Goal: Navigation & Orientation: Find specific page/section

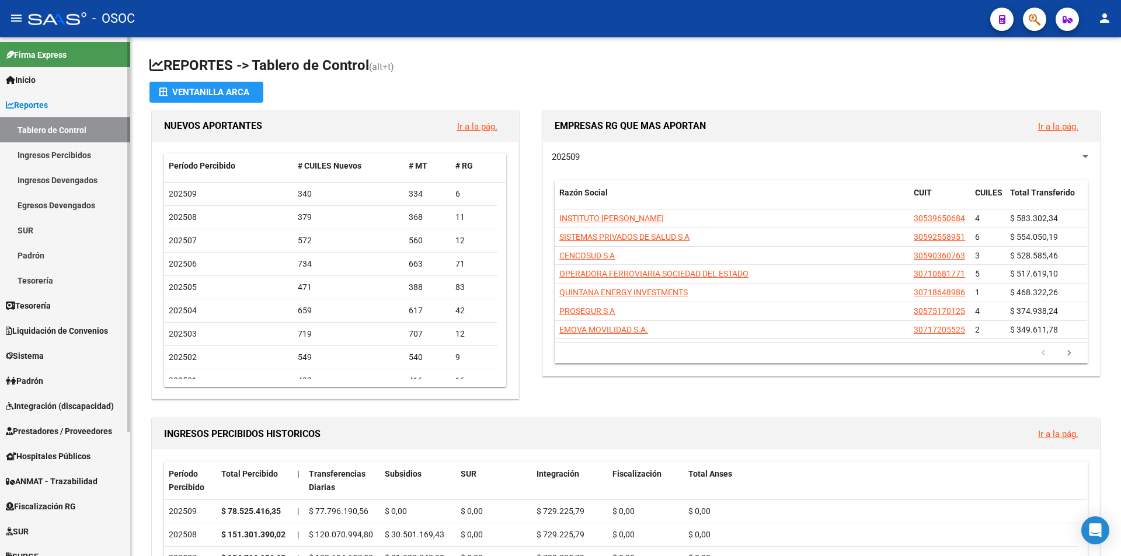
click at [89, 102] on link "Reportes" at bounding box center [65, 104] width 130 height 25
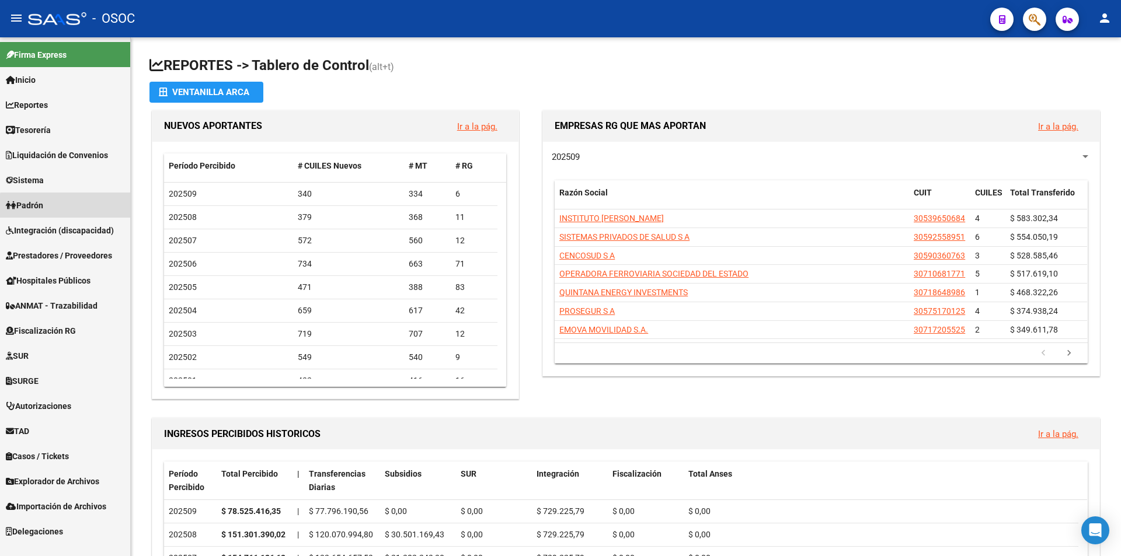
click at [73, 207] on link "Padrón" at bounding box center [65, 205] width 130 height 25
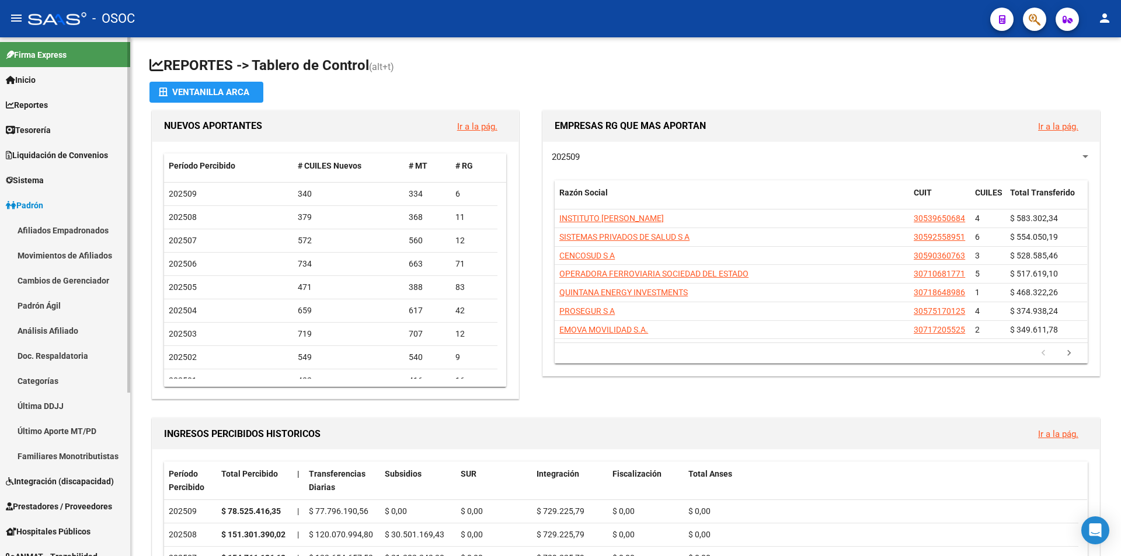
click at [76, 428] on link "Último Aporte MT/PD" at bounding box center [65, 430] width 130 height 25
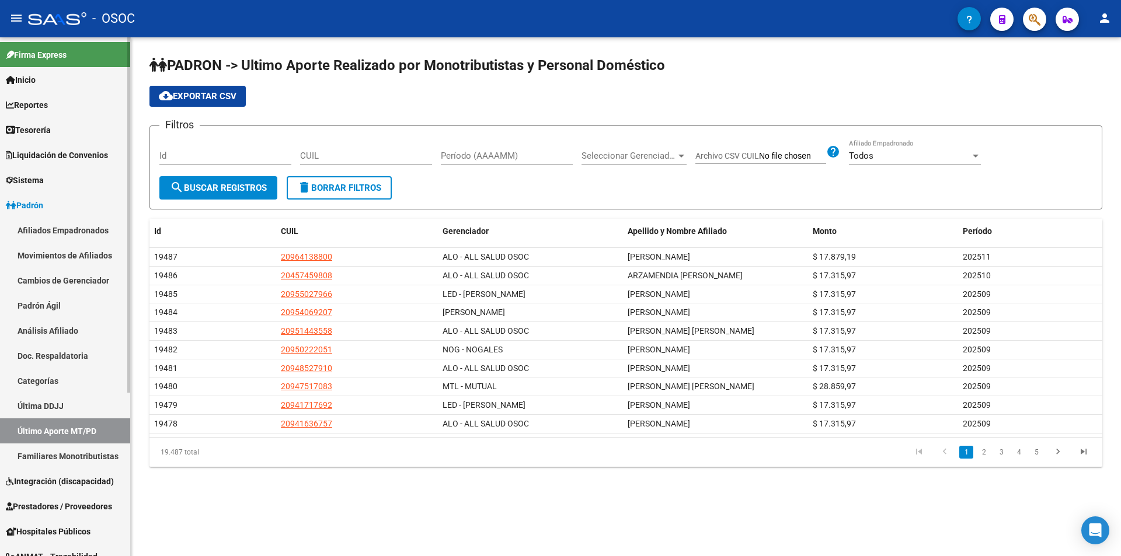
click at [8, 127] on icon at bounding box center [10, 130] width 9 height 8
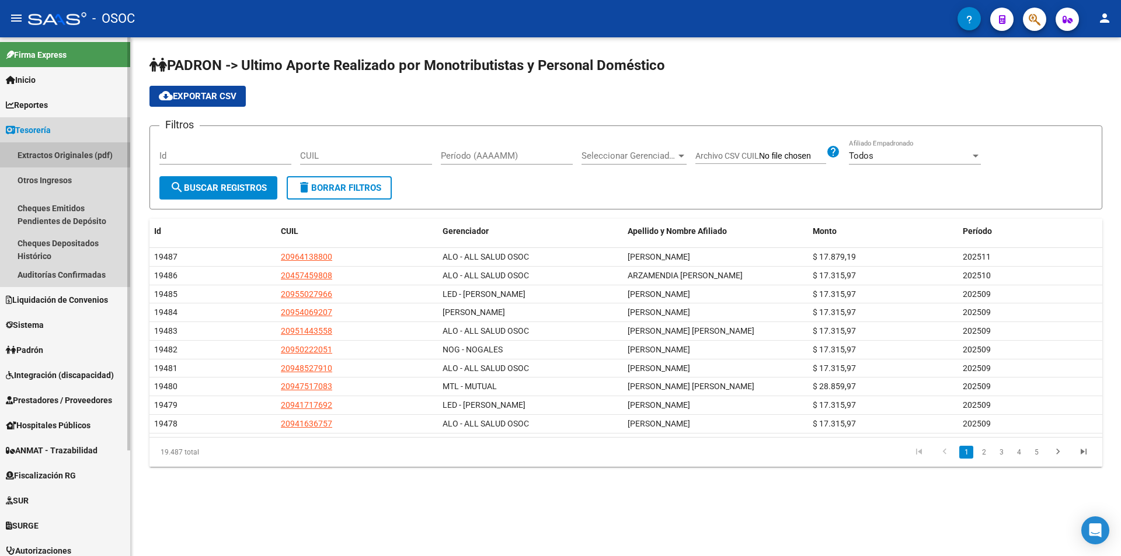
click at [38, 146] on link "Extractos Originales (pdf)" at bounding box center [65, 154] width 130 height 25
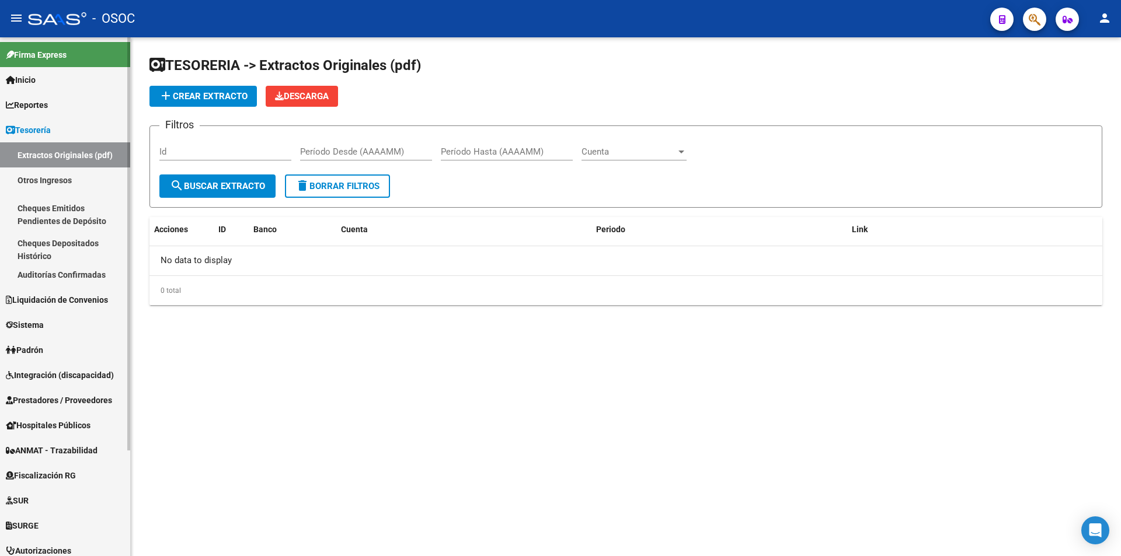
click at [46, 123] on link "Tesorería" at bounding box center [65, 129] width 130 height 25
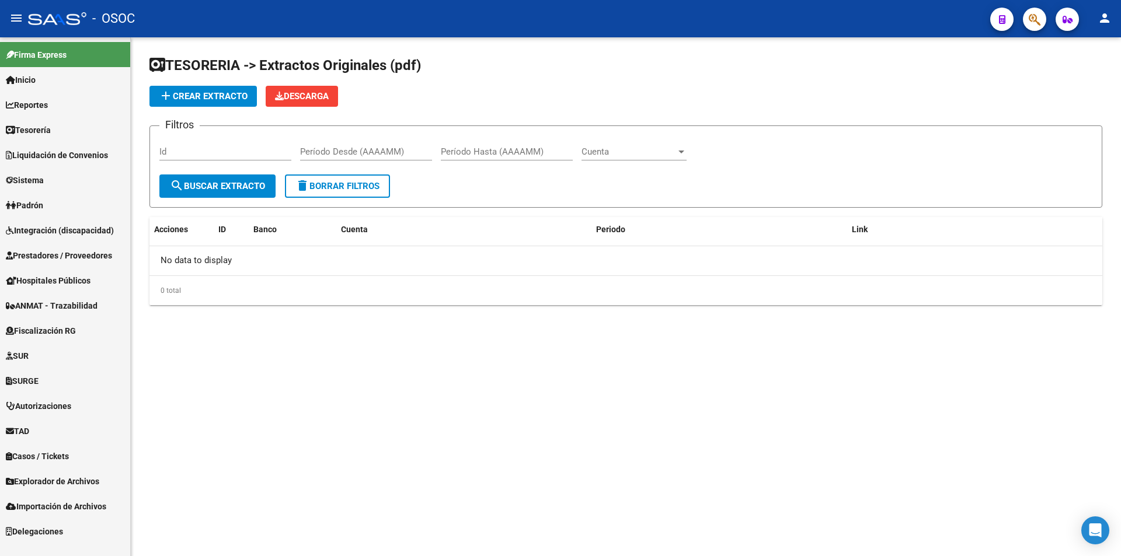
click at [51, 223] on link "Integración (discapacidad)" at bounding box center [65, 230] width 130 height 25
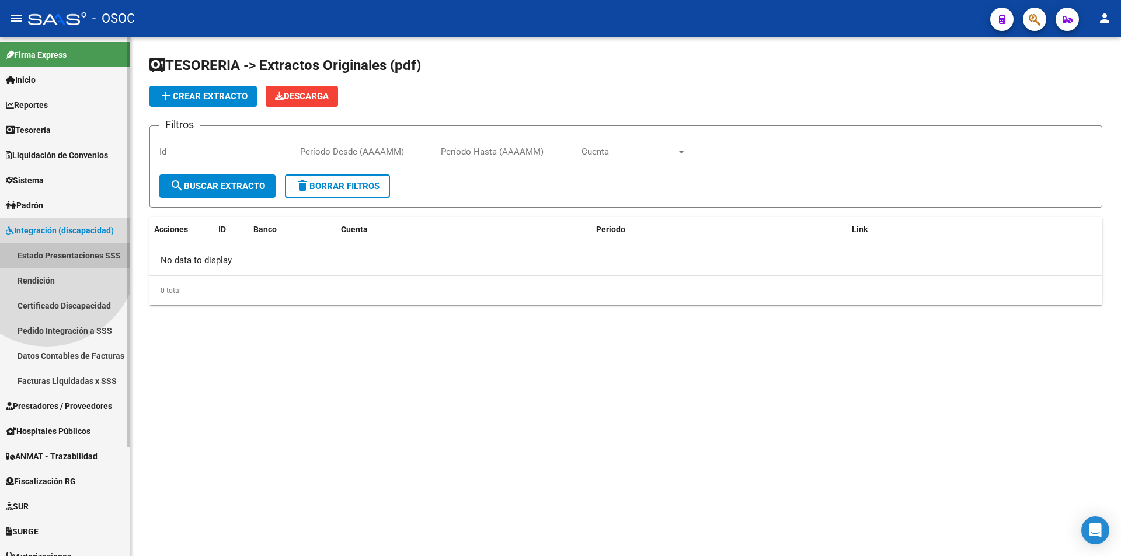
click at [47, 255] on link "Estado Presentaciones SSS" at bounding box center [65, 255] width 130 height 25
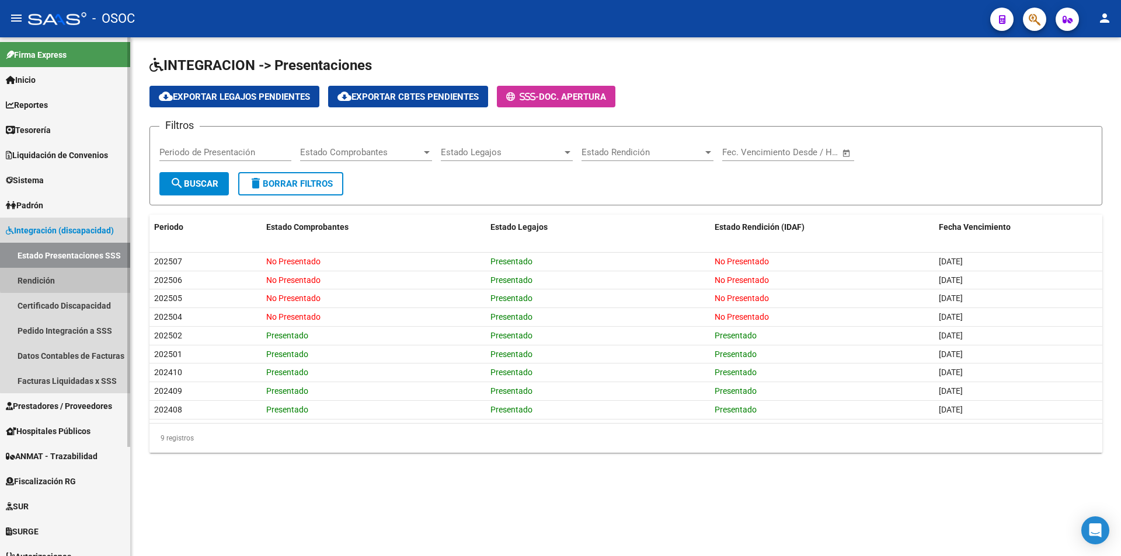
click at [81, 278] on link "Rendición" at bounding box center [65, 280] width 130 height 25
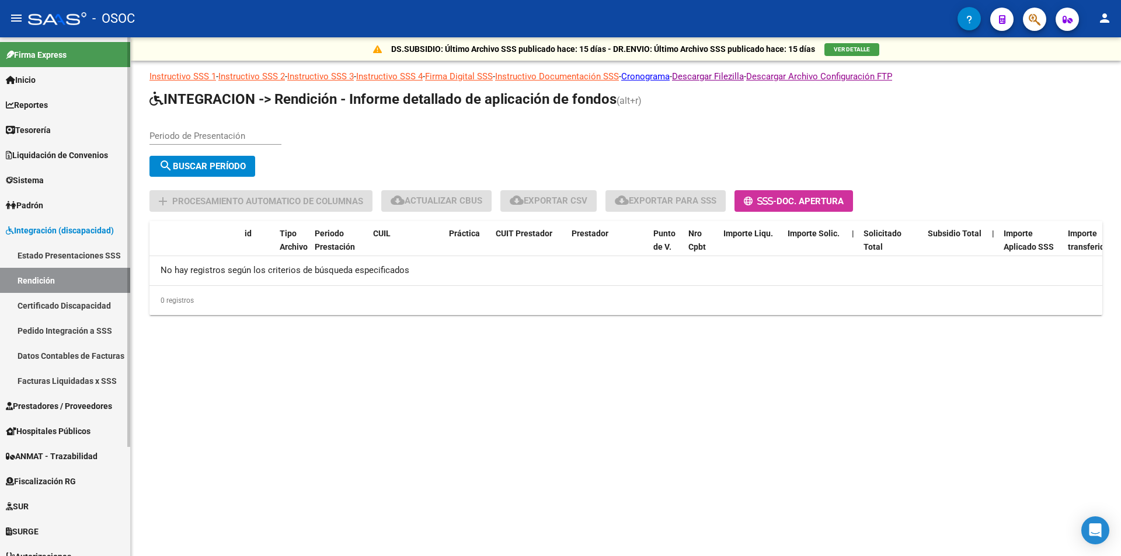
click at [37, 138] on link "Tesorería" at bounding box center [65, 129] width 130 height 25
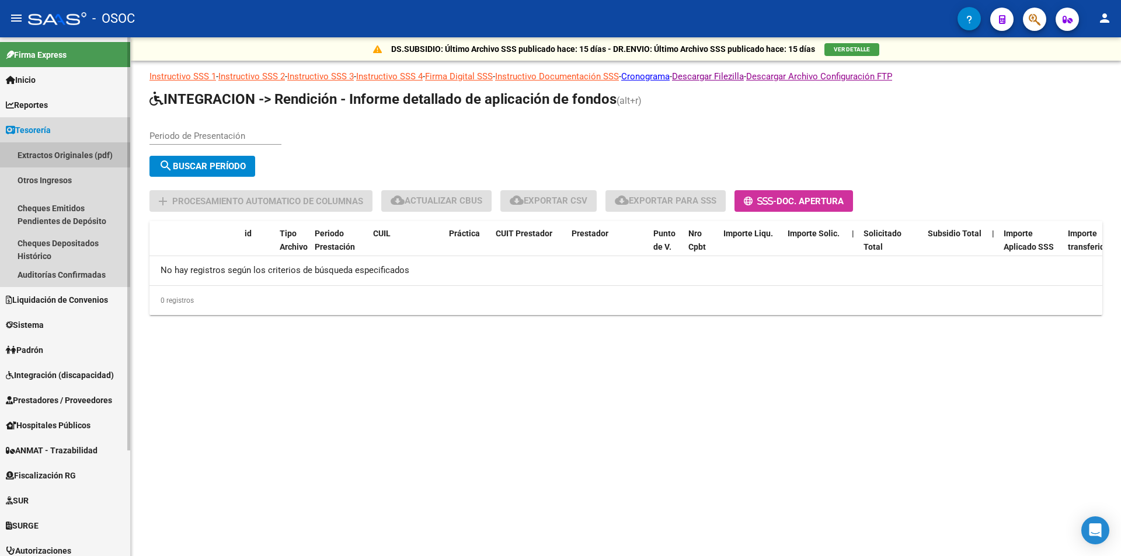
click at [37, 149] on link "Extractos Originales (pdf)" at bounding box center [65, 154] width 130 height 25
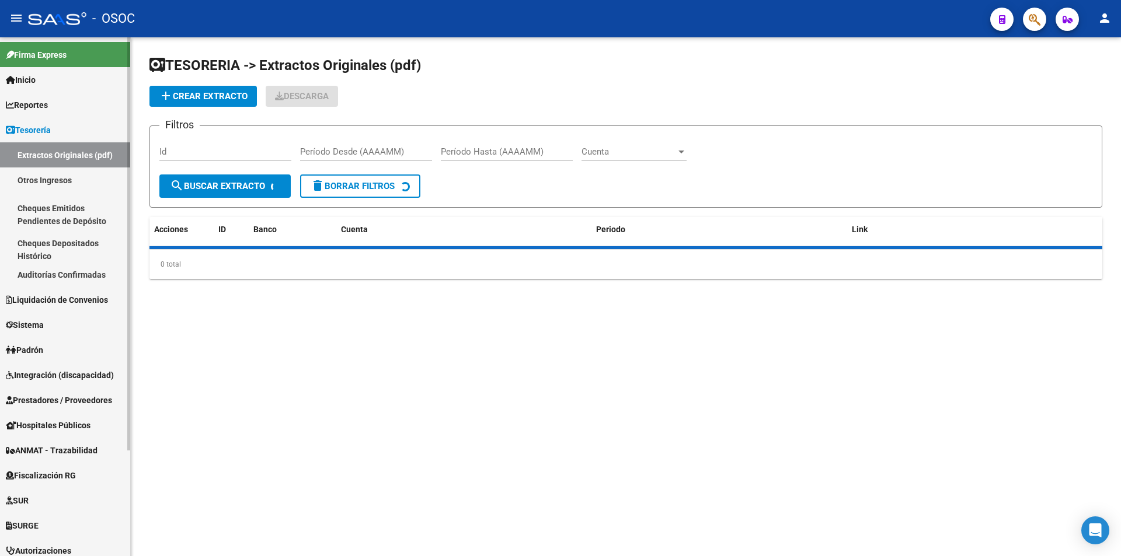
click at [44, 121] on link "Tesorería" at bounding box center [65, 129] width 130 height 25
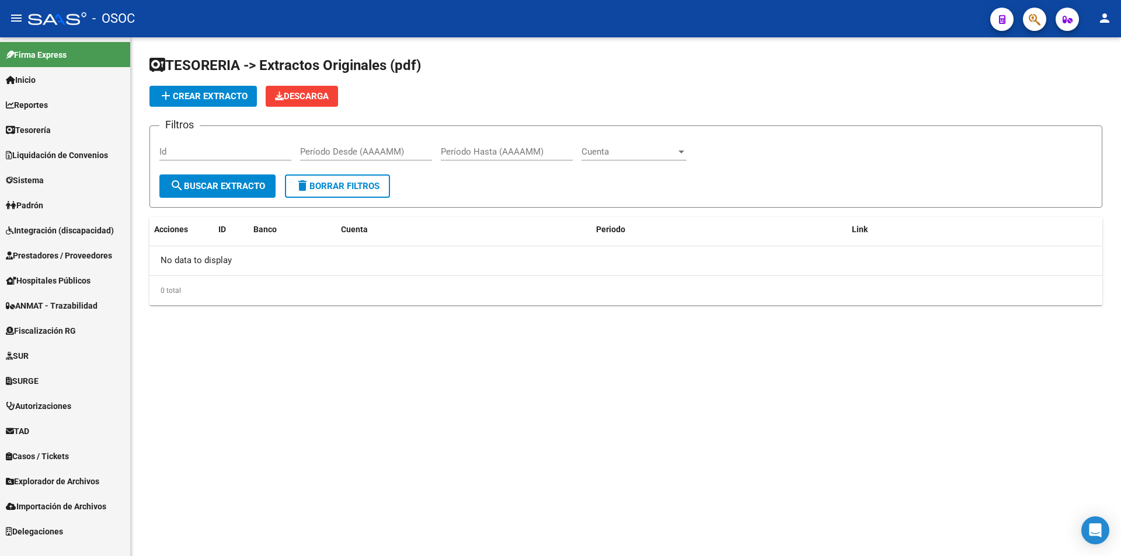
click at [39, 163] on link "Liquidación de Convenios" at bounding box center [65, 154] width 130 height 25
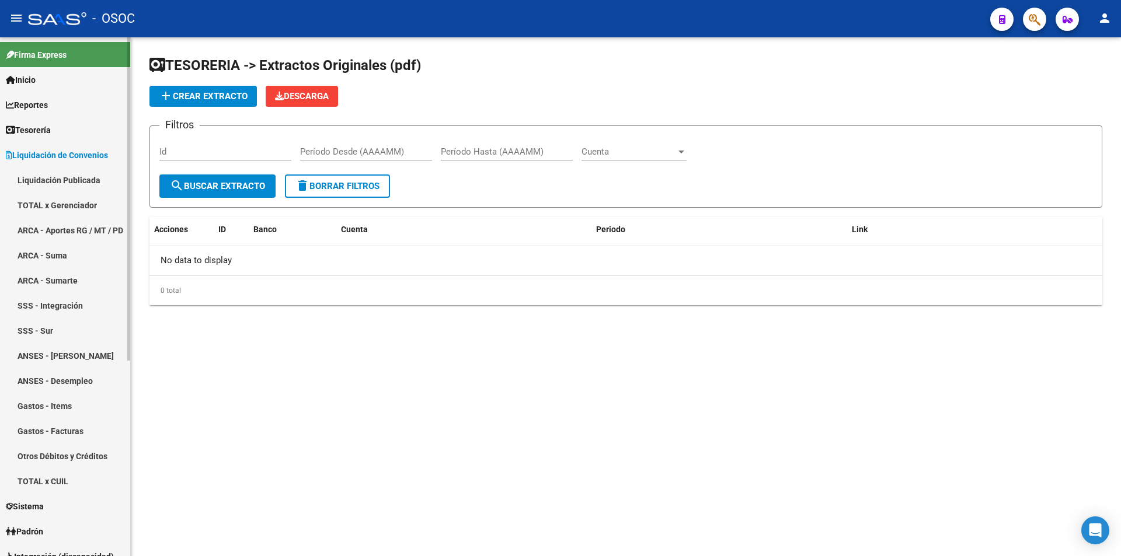
click at [35, 178] on link "Liquidación Publicada" at bounding box center [65, 180] width 130 height 25
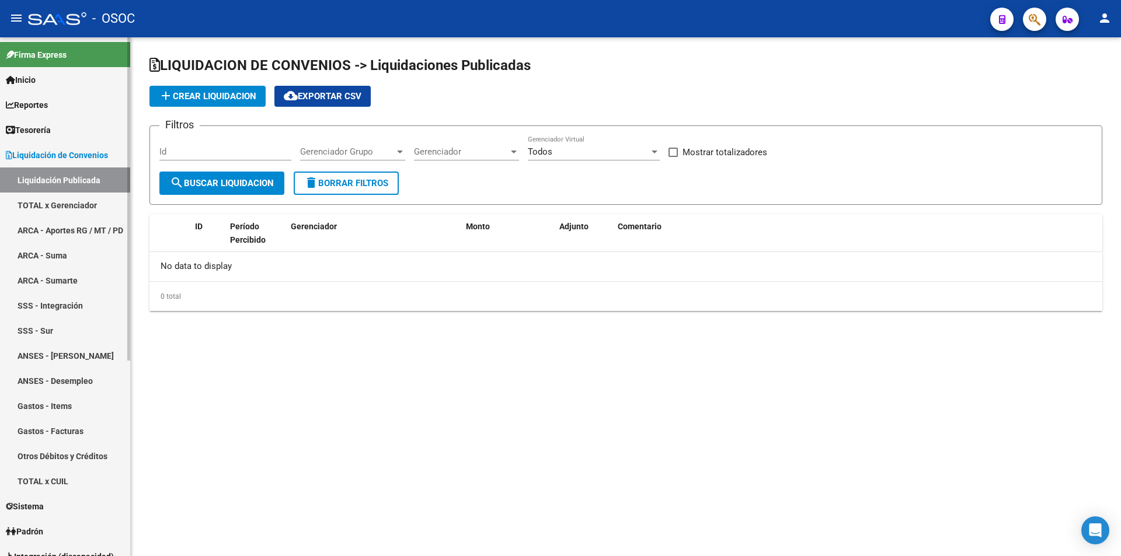
checkbox input "true"
click at [46, 149] on span "Liquidación de Convenios" at bounding box center [57, 155] width 102 height 13
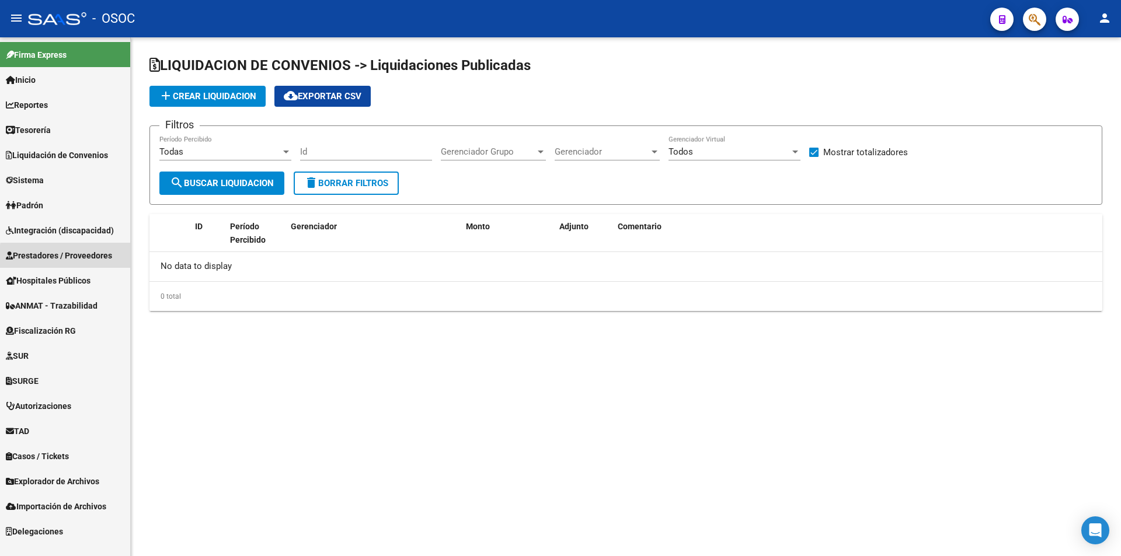
click at [92, 259] on span "Prestadores / Proveedores" at bounding box center [59, 255] width 106 height 13
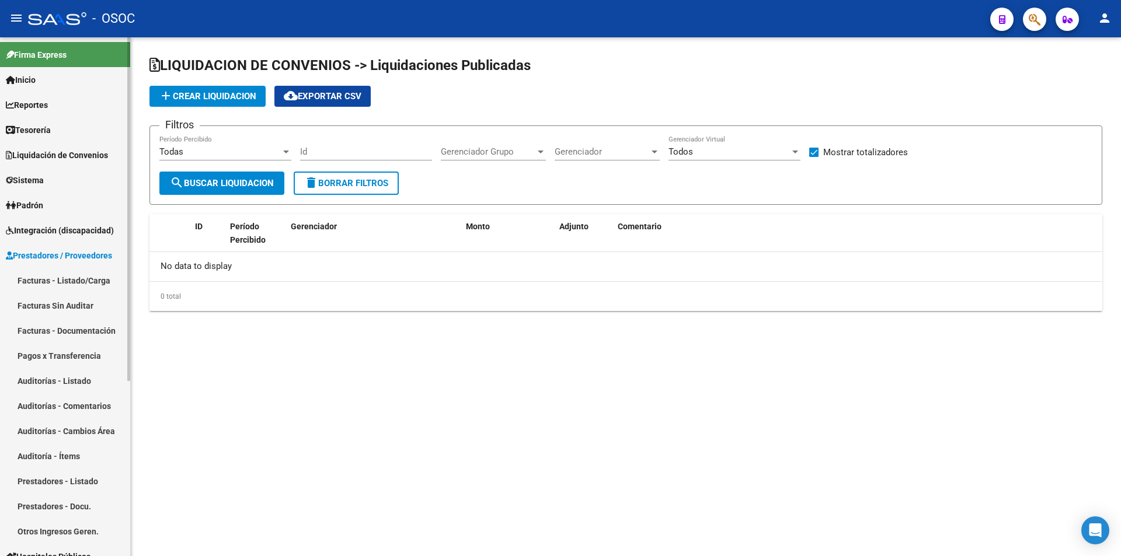
click at [92, 259] on span "Prestadores / Proveedores" at bounding box center [59, 255] width 106 height 13
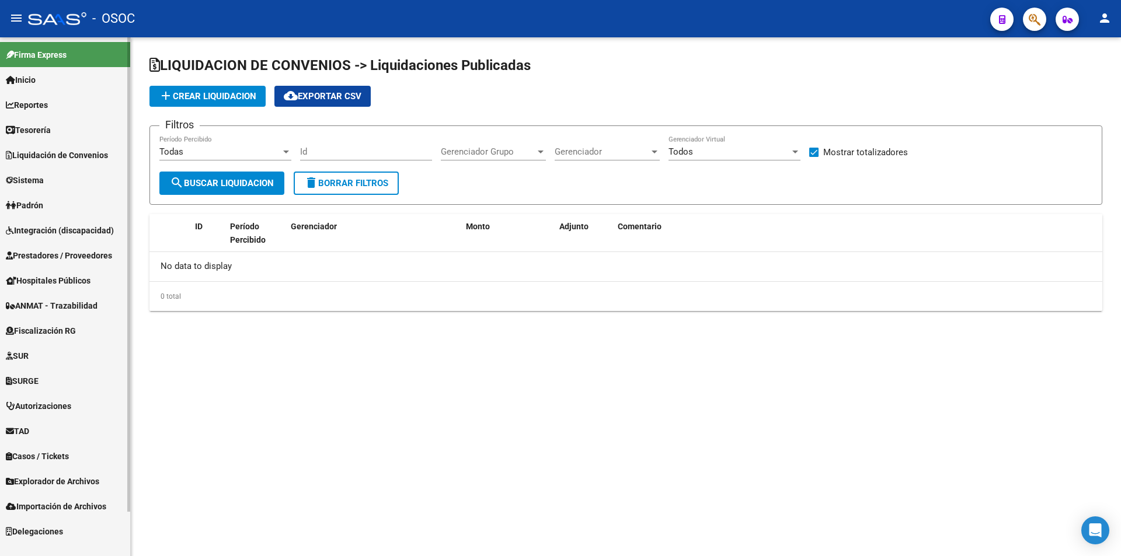
click at [89, 229] on span "Integración (discapacidad)" at bounding box center [60, 230] width 108 height 13
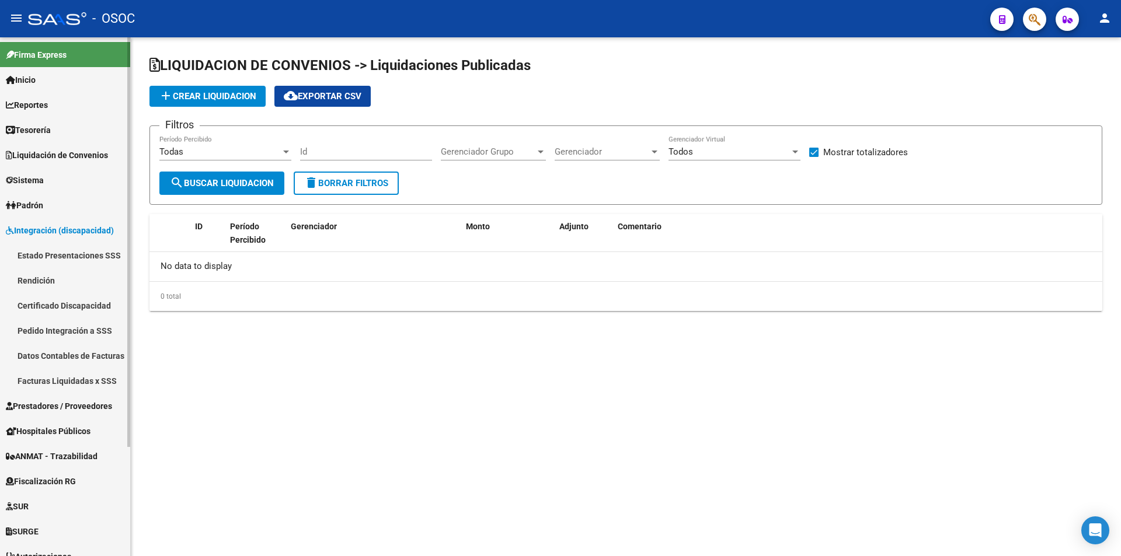
click at [89, 229] on span "Integración (discapacidad)" at bounding box center [60, 230] width 108 height 13
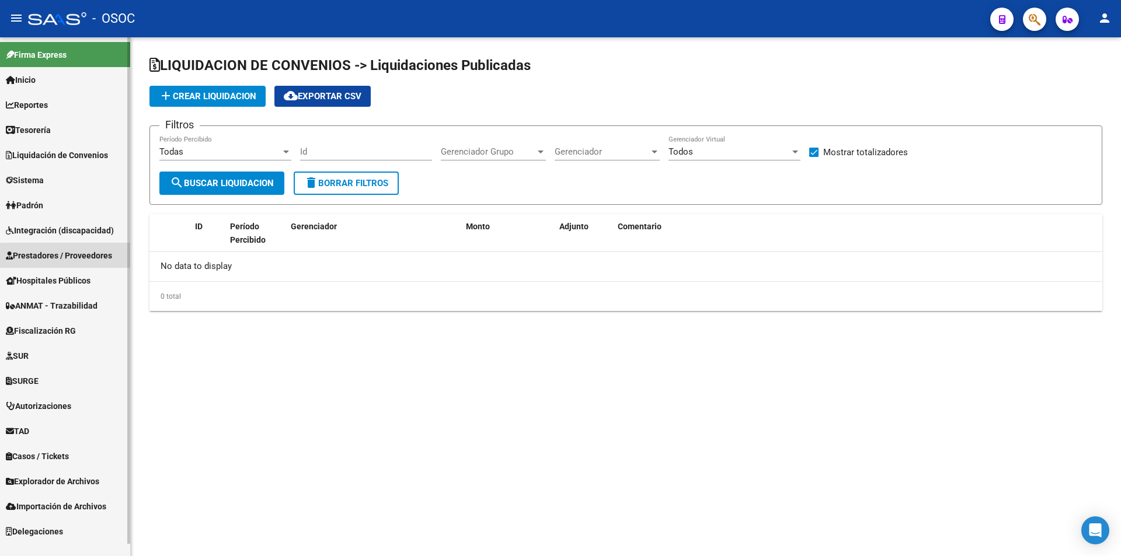
click at [89, 286] on mat-nav-list "Firma Express Inicio Calendario SSS Instructivos Contacto OS Reportes Tablero d…" at bounding box center [65, 290] width 130 height 507
click at [89, 287] on span "Hospitales Públicos" at bounding box center [48, 280] width 85 height 13
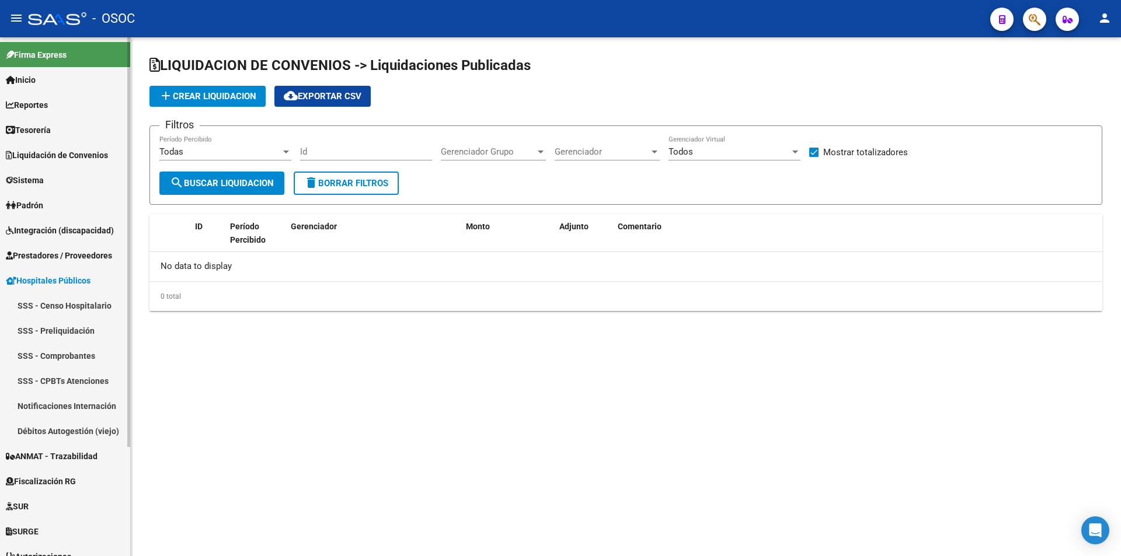
click at [89, 301] on link "SSS - Censo Hospitalario" at bounding box center [65, 305] width 130 height 25
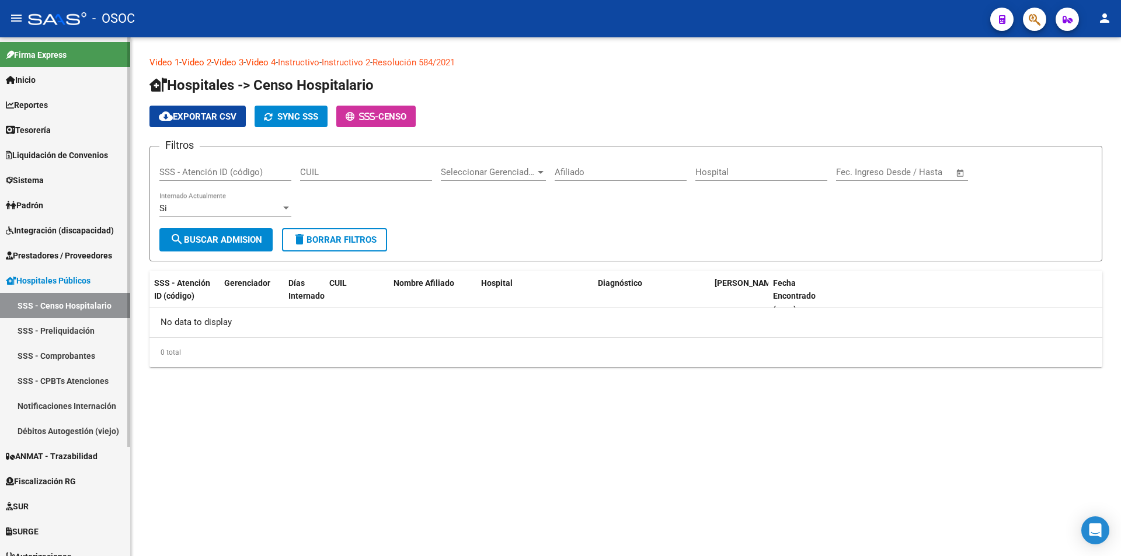
click at [89, 278] on span "Hospitales Públicos" at bounding box center [48, 280] width 85 height 13
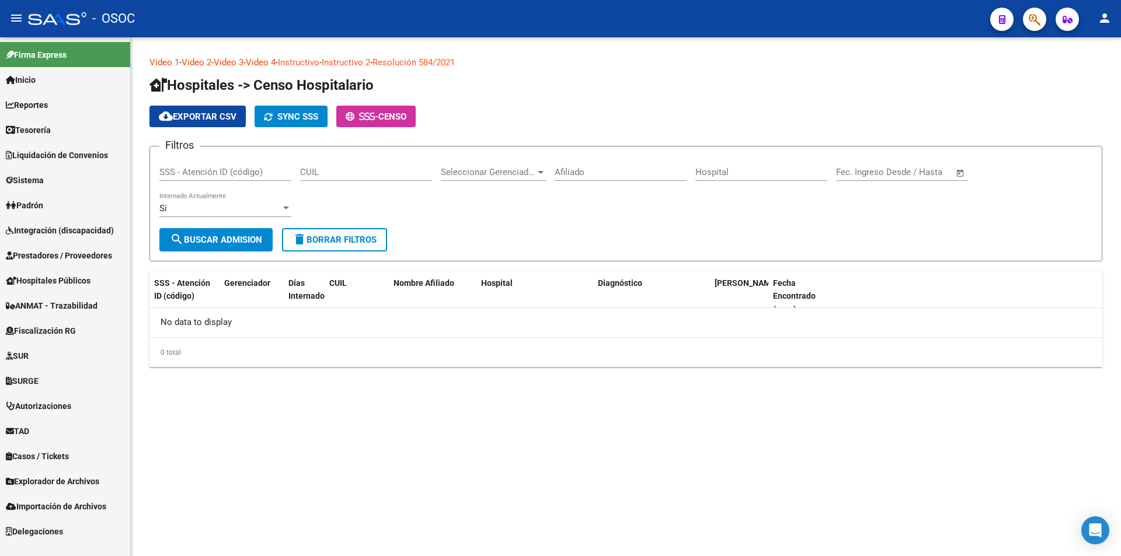
click at [86, 308] on span "ANMAT - Trazabilidad" at bounding box center [52, 305] width 92 height 13
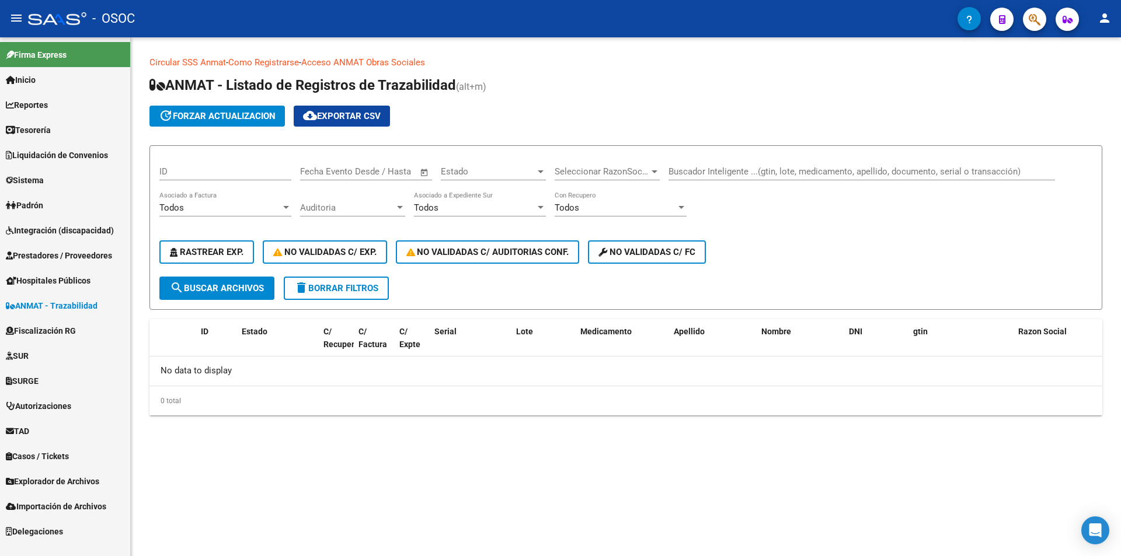
click at [86, 323] on link "Fiscalización RG" at bounding box center [65, 330] width 130 height 25
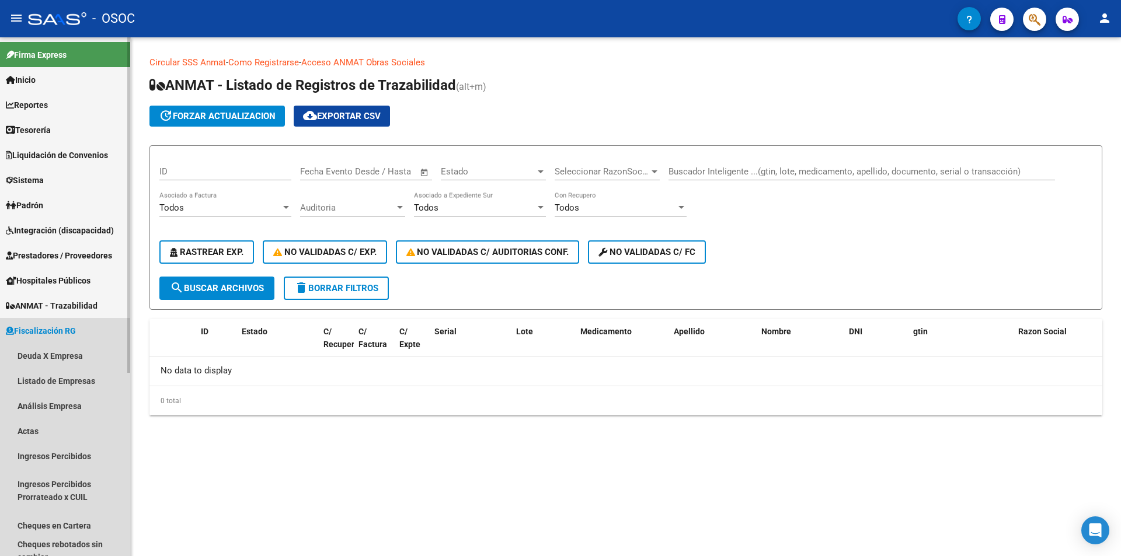
click at [85, 343] on link "Fiscalización RG" at bounding box center [65, 330] width 130 height 25
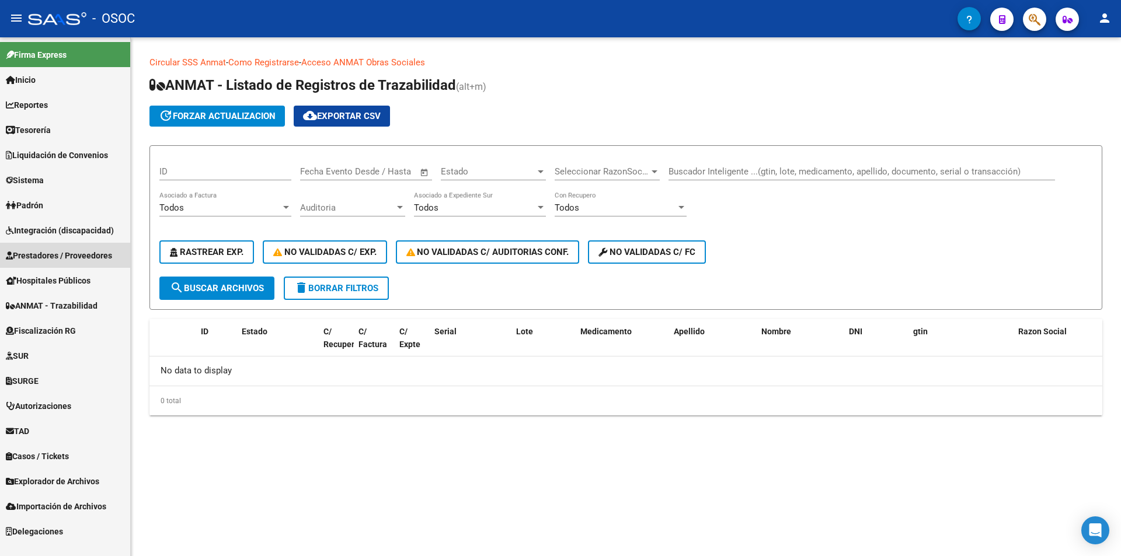
click at [71, 253] on span "Prestadores / Proveedores" at bounding box center [59, 255] width 106 height 13
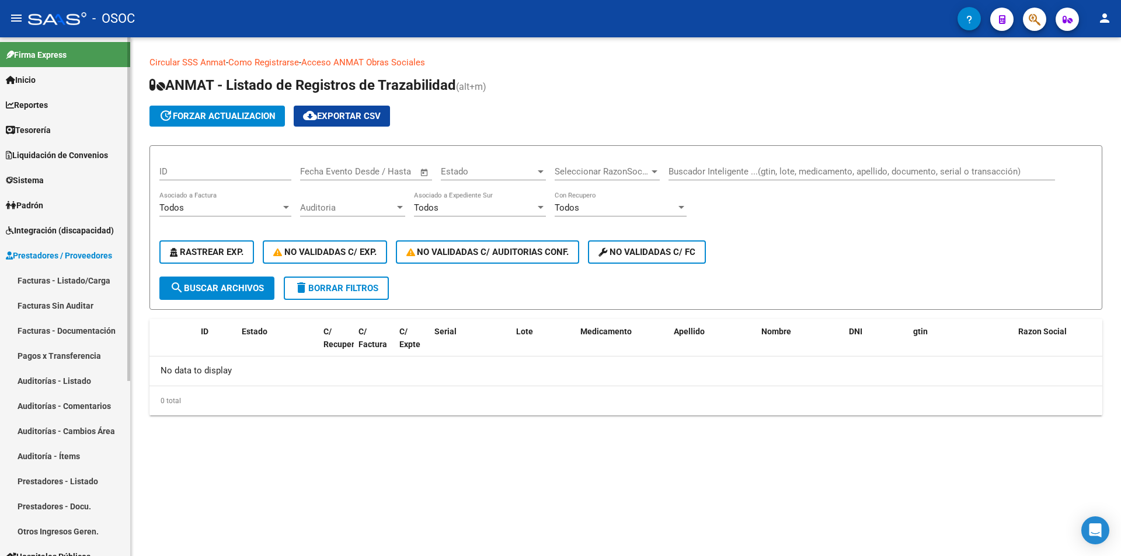
click at [73, 271] on link "Facturas - Listado/Carga" at bounding box center [65, 280] width 130 height 25
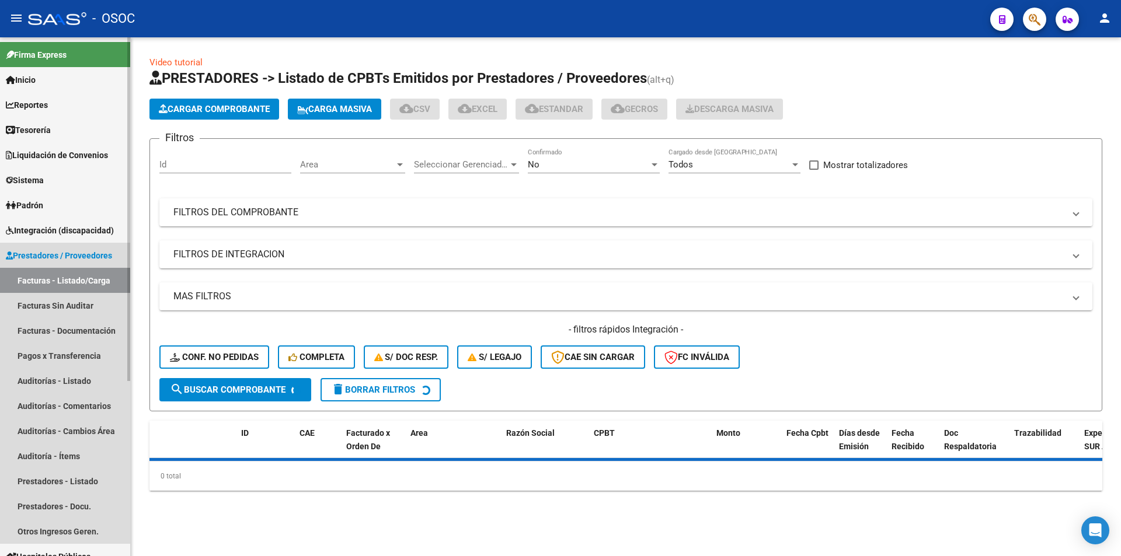
click at [76, 254] on span "Prestadores / Proveedores" at bounding box center [59, 255] width 106 height 13
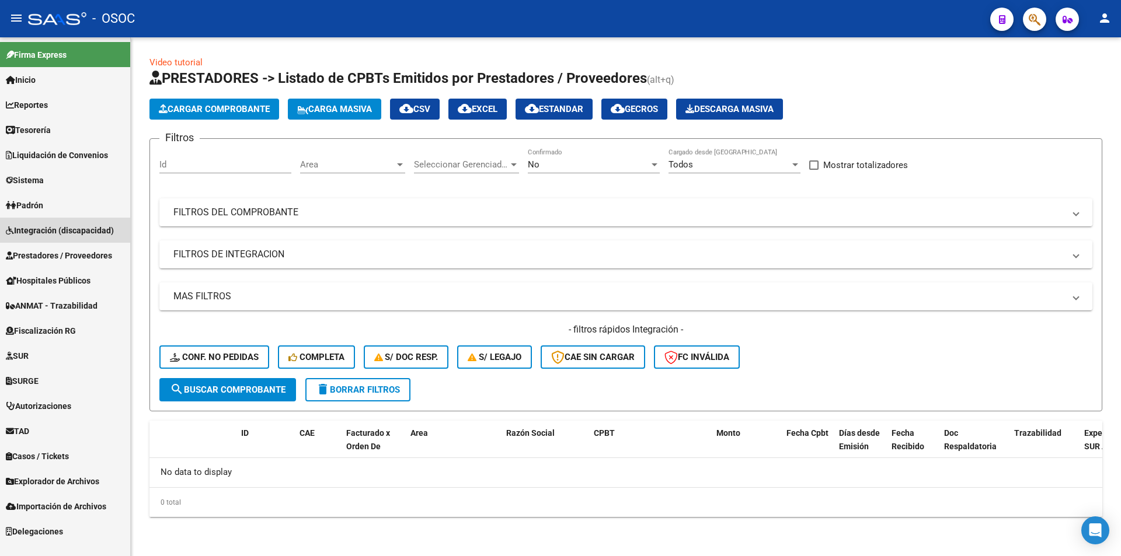
click at [78, 231] on span "Integración (discapacidad)" at bounding box center [60, 230] width 108 height 13
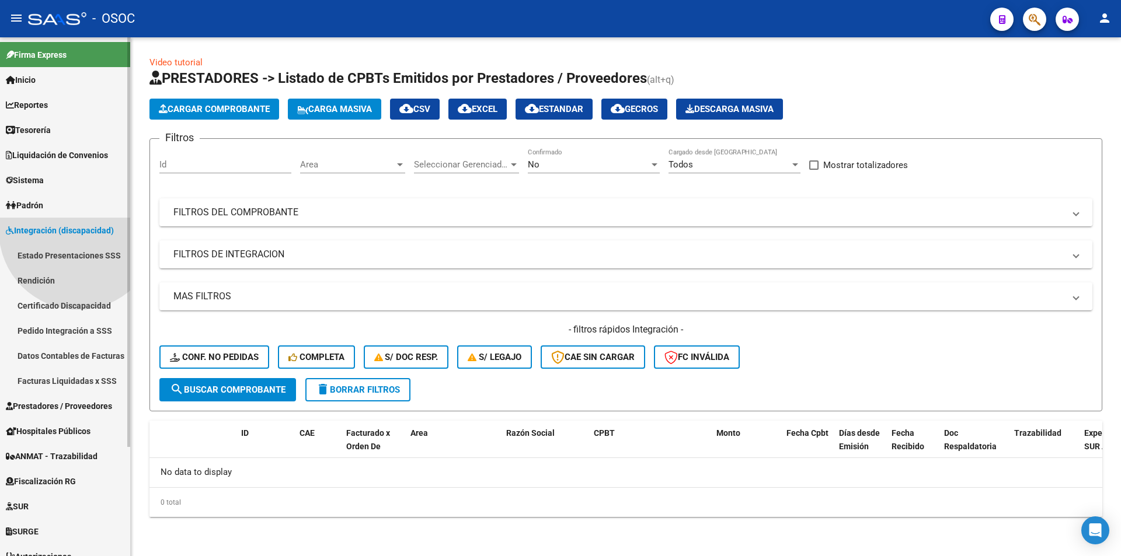
click at [78, 264] on link "Estado Presentaciones SSS" at bounding box center [65, 255] width 130 height 25
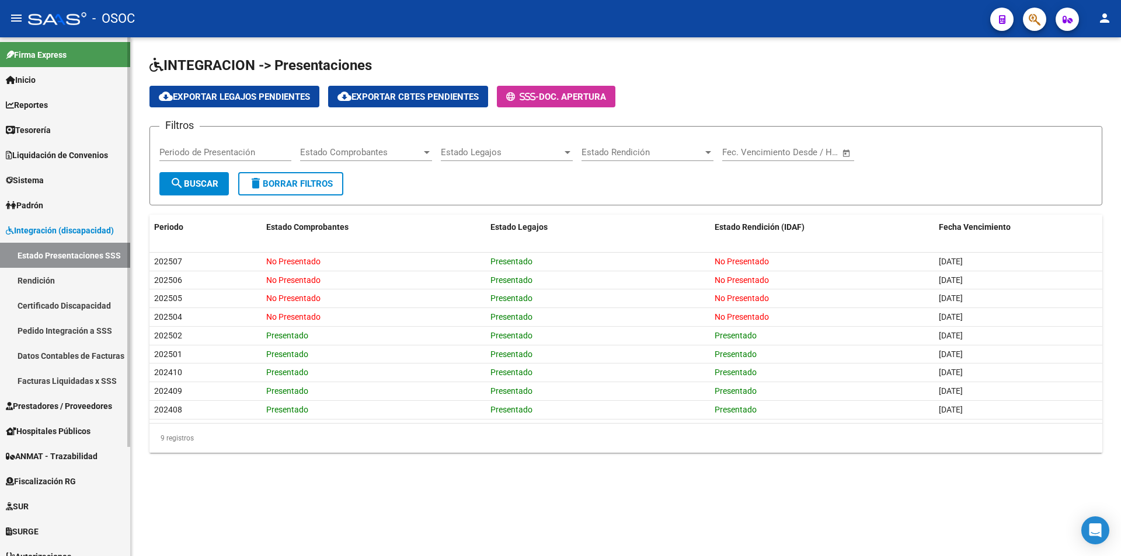
click at [83, 232] on span "Integración (discapacidad)" at bounding box center [60, 230] width 108 height 13
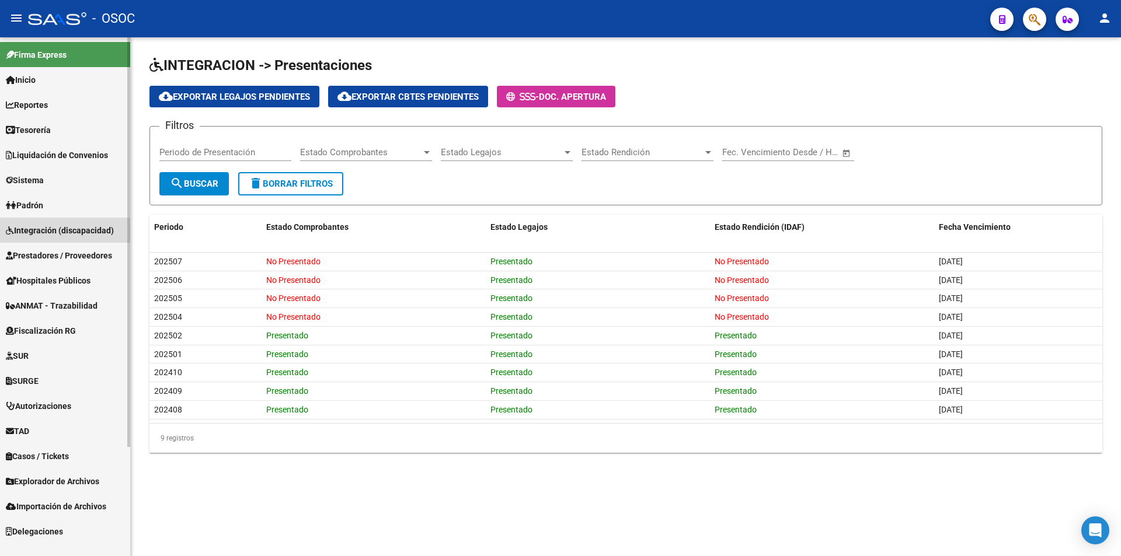
click at [82, 204] on link "Padrón" at bounding box center [65, 205] width 130 height 25
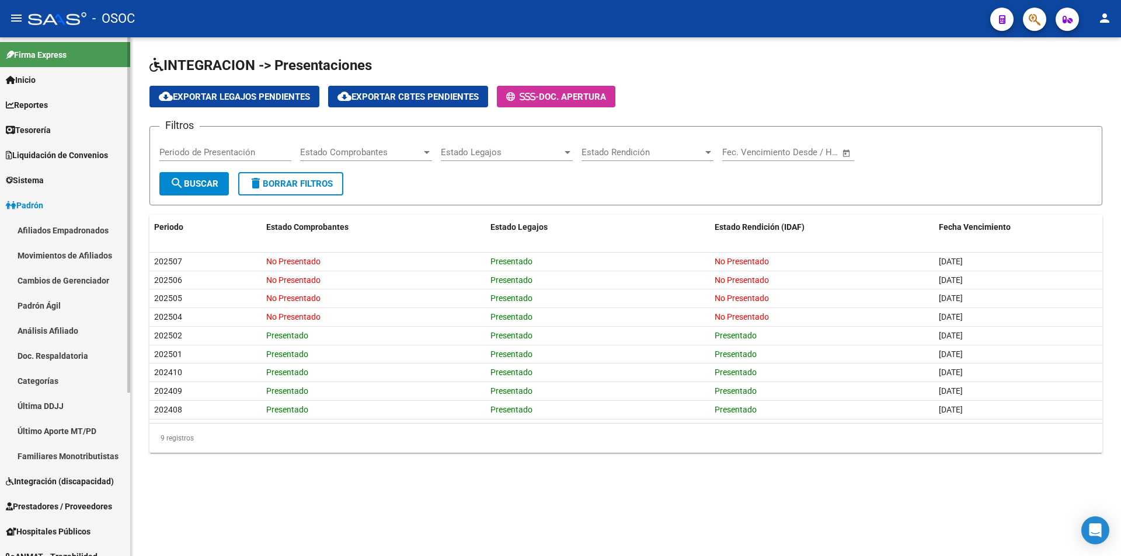
click at [81, 232] on link "Afiliados Empadronados" at bounding box center [65, 230] width 130 height 25
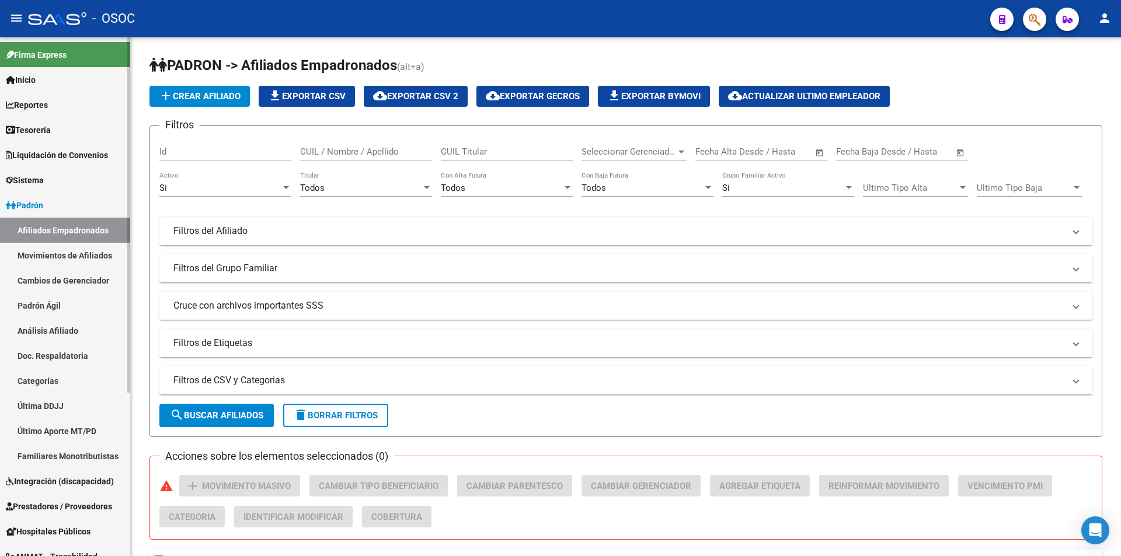
click at [93, 253] on link "Movimientos de Afiliados" at bounding box center [65, 255] width 130 height 25
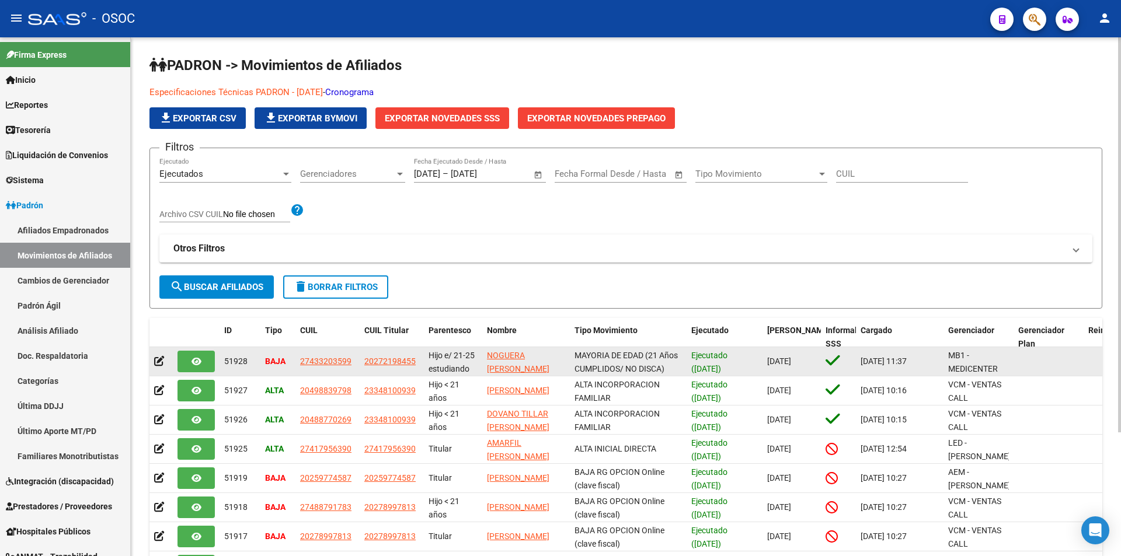
scroll to position [163, 0]
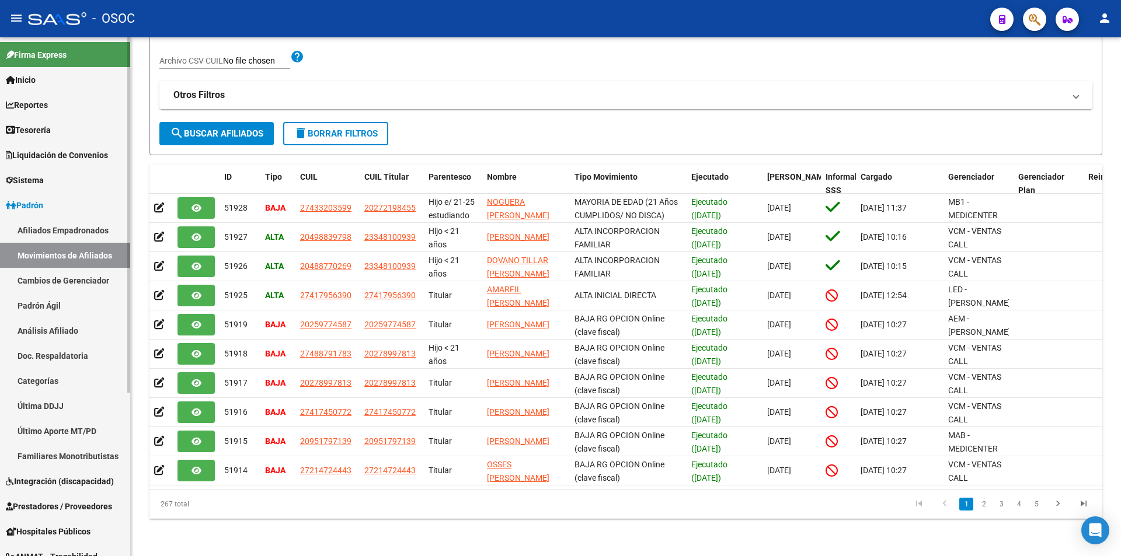
click at [72, 208] on link "Padrón" at bounding box center [65, 205] width 130 height 25
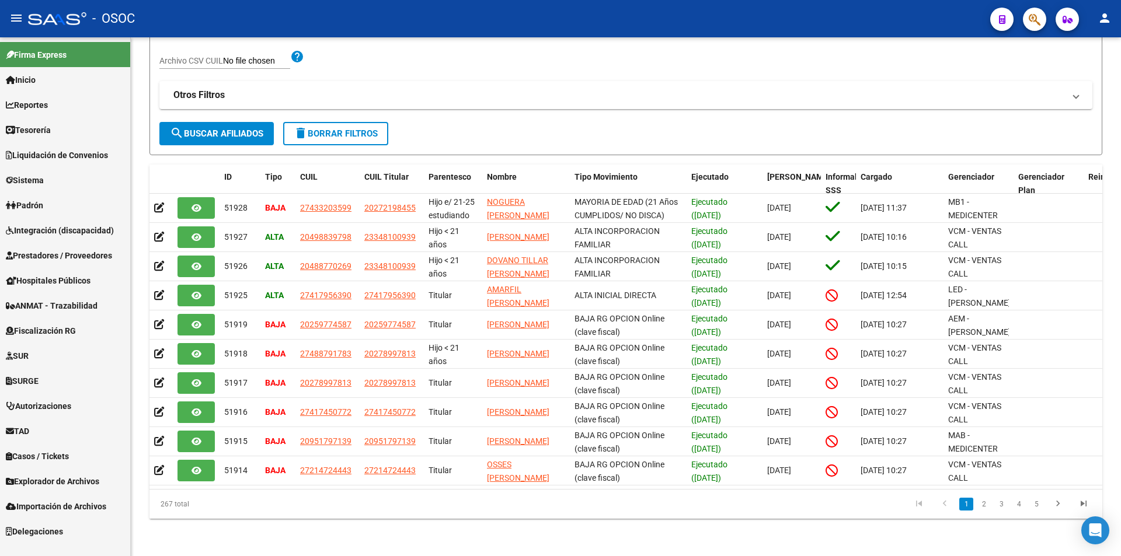
click at [65, 266] on link "Prestadores / Proveedores" at bounding box center [65, 255] width 130 height 25
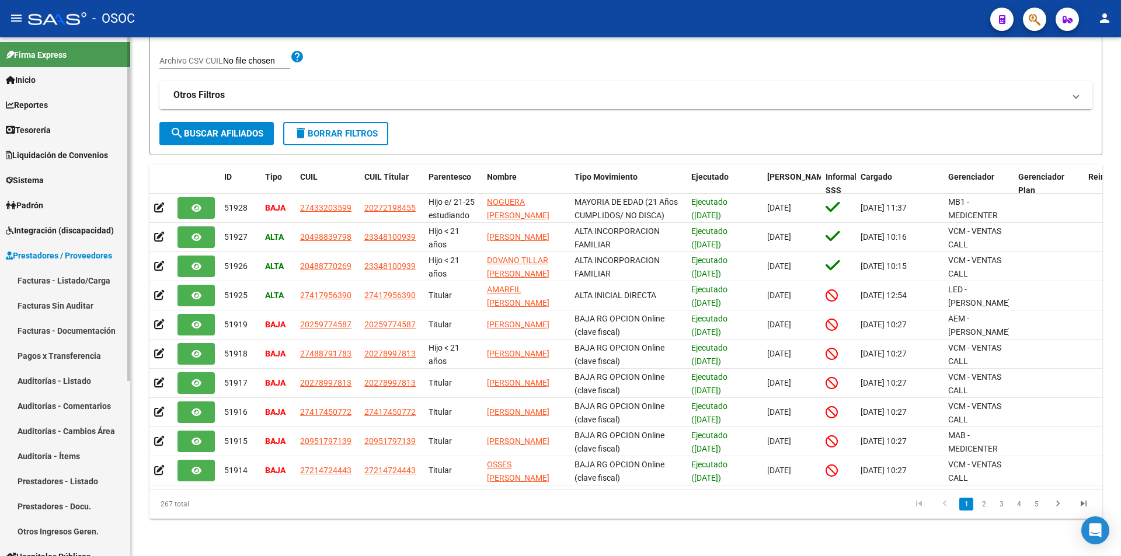
click at [67, 260] on span "Prestadores / Proveedores" at bounding box center [59, 255] width 106 height 13
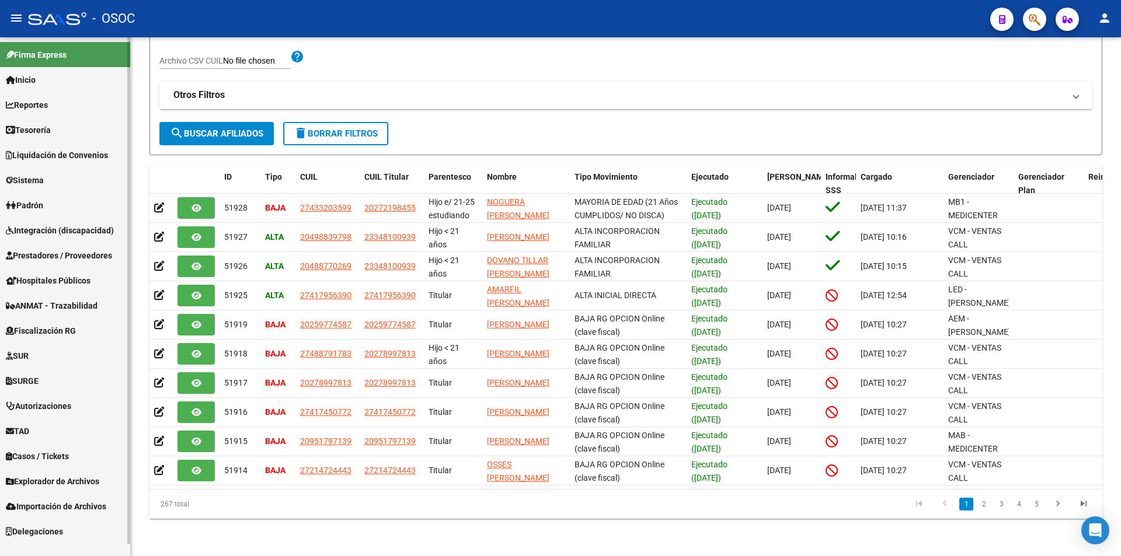
click at [76, 212] on link "Padrón" at bounding box center [65, 205] width 130 height 25
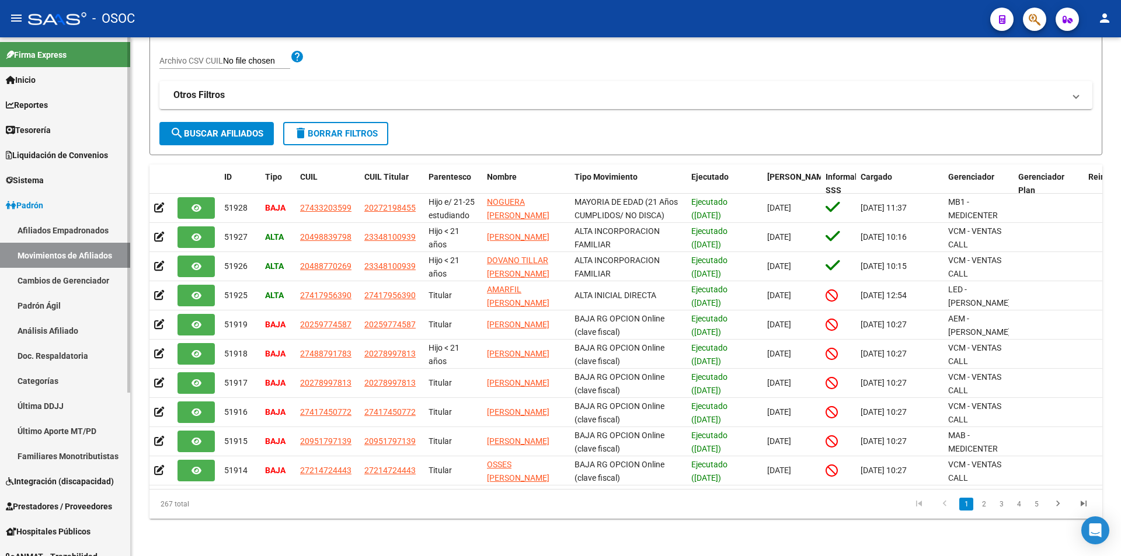
click at [81, 194] on link "Padrón" at bounding box center [65, 205] width 130 height 25
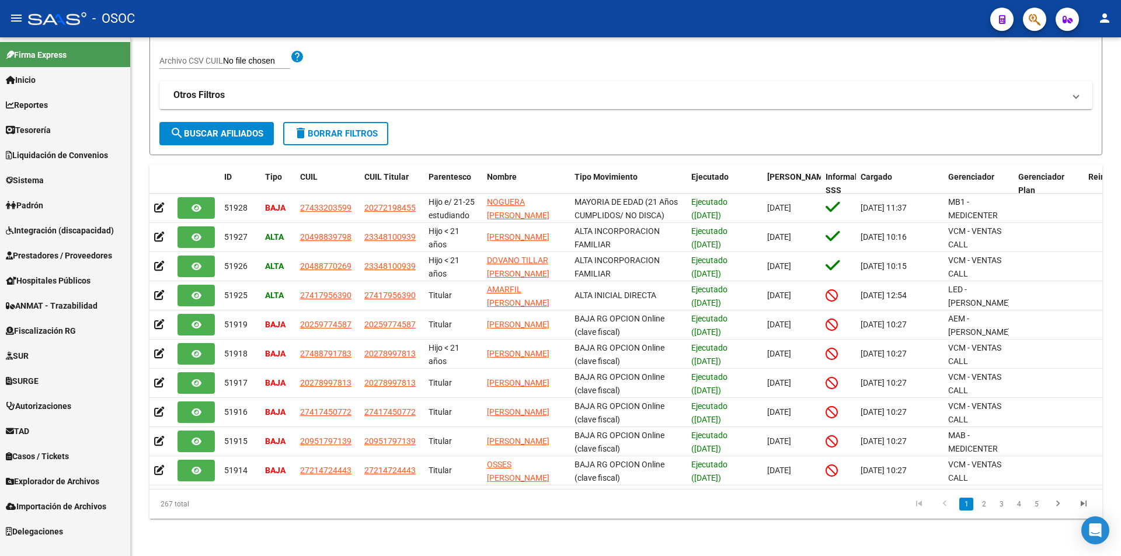
click at [91, 159] on span "Liquidación de Convenios" at bounding box center [57, 155] width 102 height 13
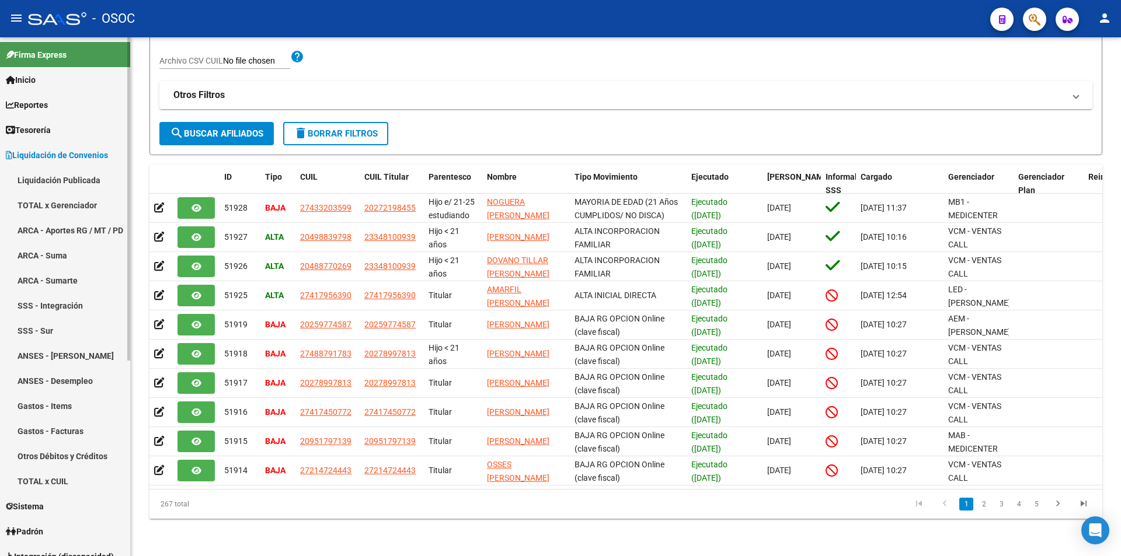
click at [93, 147] on link "Liquidación de Convenios" at bounding box center [65, 154] width 130 height 25
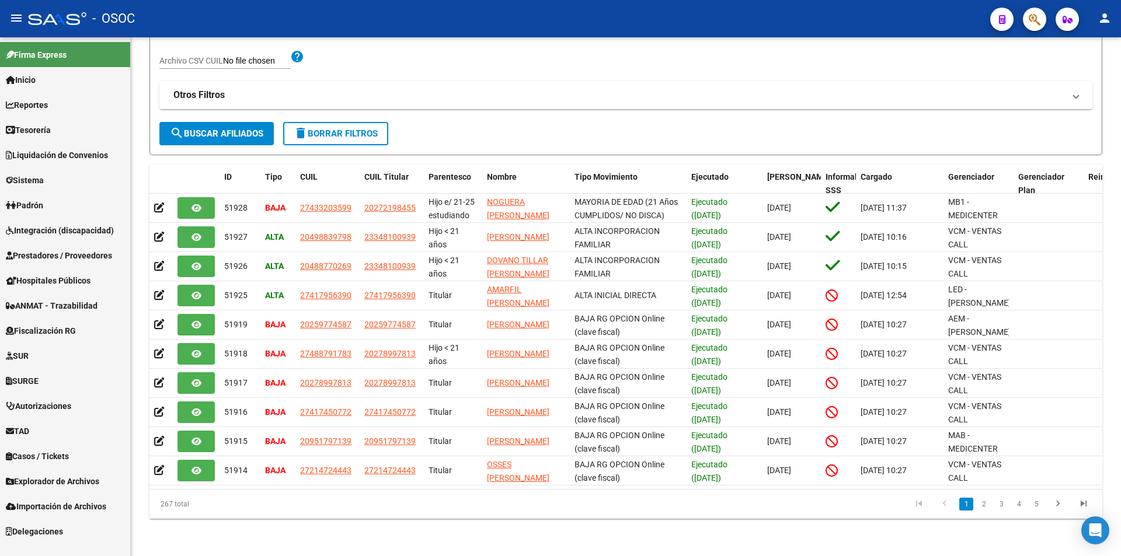
click at [96, 179] on link "Sistema" at bounding box center [65, 180] width 130 height 25
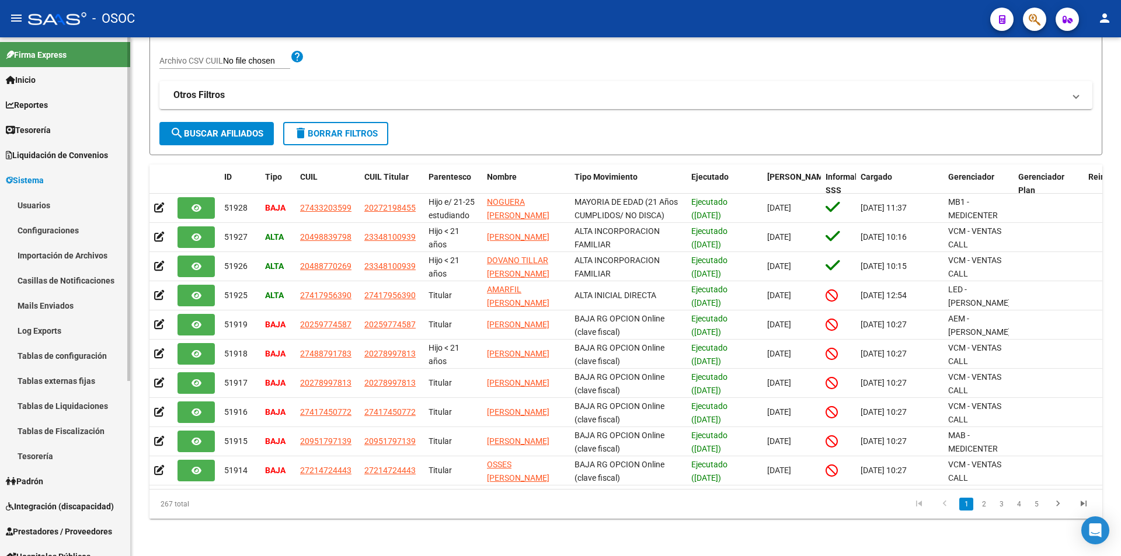
click at [96, 179] on link "Sistema" at bounding box center [65, 180] width 130 height 25
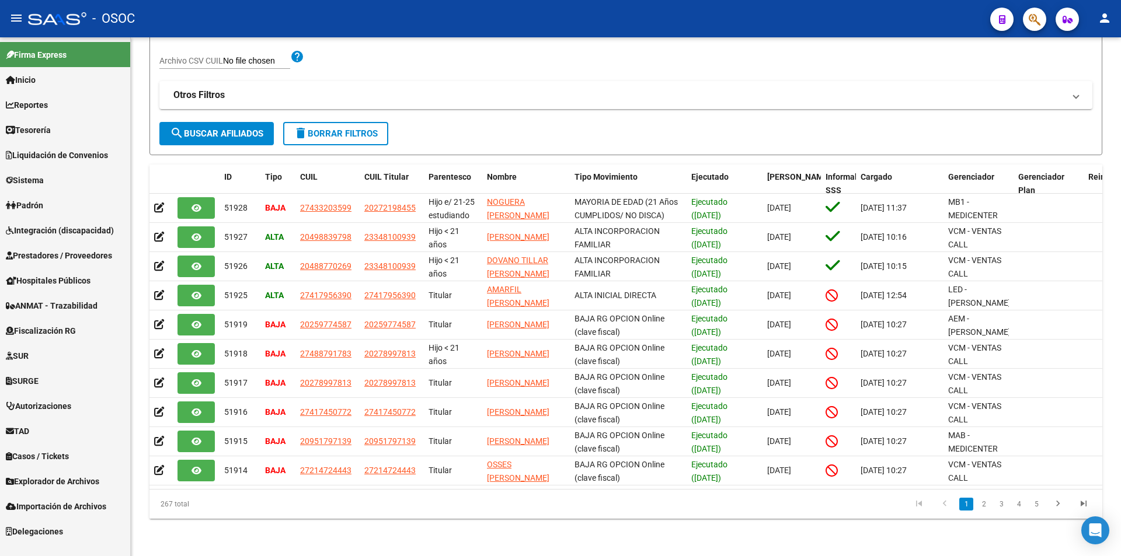
drag, startPoint x: 141, startPoint y: 151, endPoint x: 130, endPoint y: 166, distance: 18.5
click at [141, 151] on div "PADRON -> Movimientos de Afiliados Especificaciones Técnicas PADRON - [DATE] - …" at bounding box center [626, 220] width 990 height 672
click at [144, 187] on div "PADRON -> Movimientos de Afiliados Especificaciones Técnicas PADRON - [DATE] - …" at bounding box center [626, 220] width 990 height 672
click at [114, 277] on link "Hospitales Públicos" at bounding box center [65, 280] width 130 height 25
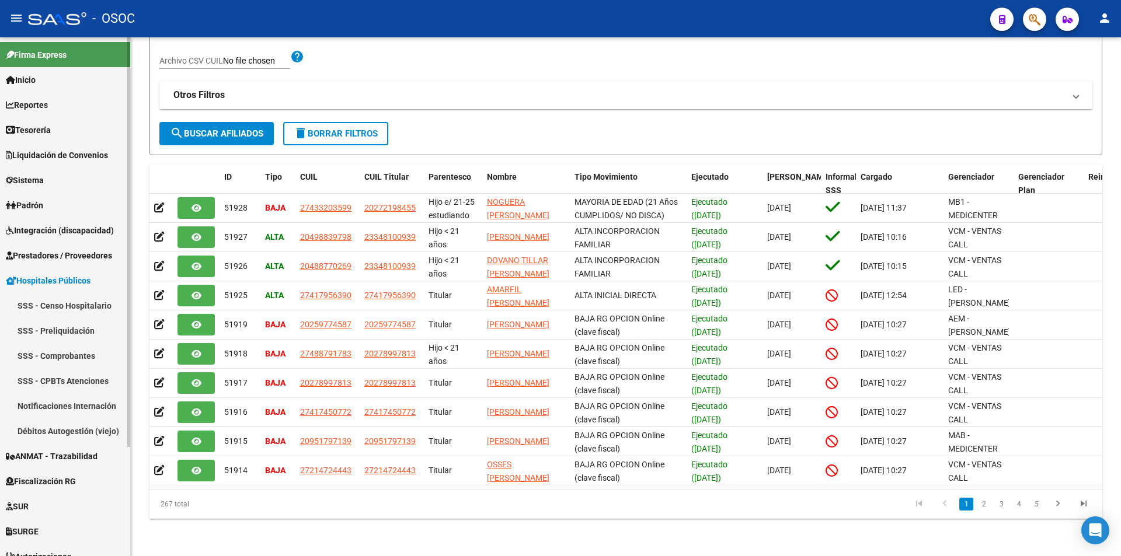
click at [114, 277] on link "Hospitales Públicos" at bounding box center [65, 280] width 130 height 25
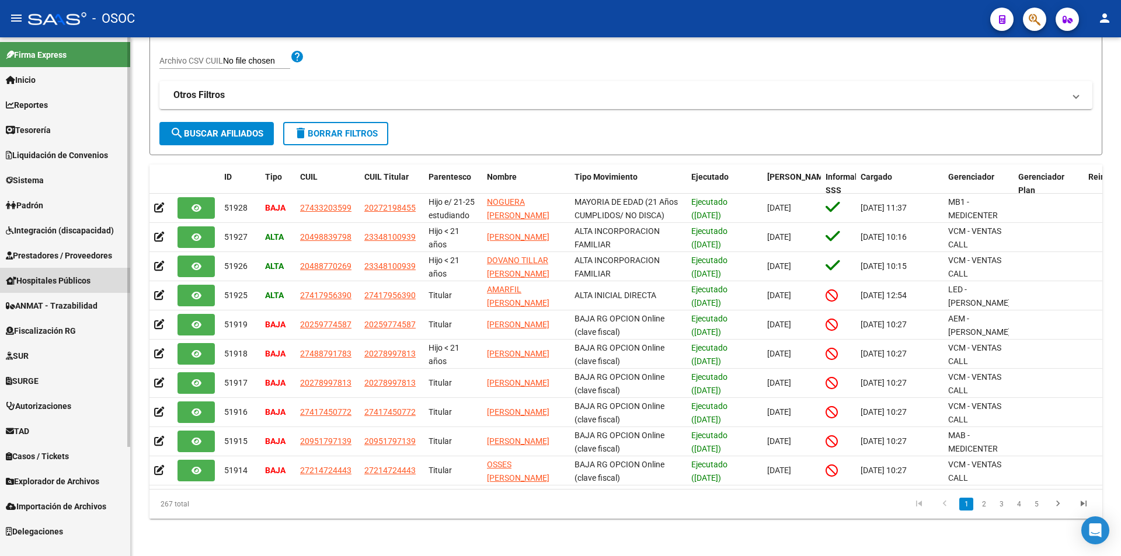
click at [121, 255] on link "Prestadores / Proveedores" at bounding box center [65, 255] width 130 height 25
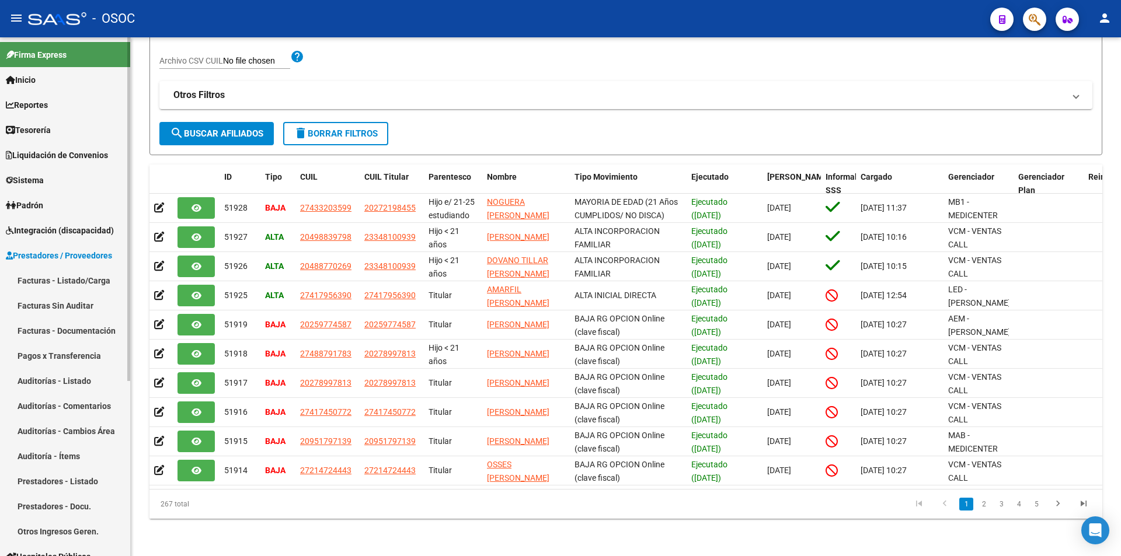
click at [112, 260] on span "Prestadores / Proveedores" at bounding box center [59, 255] width 106 height 13
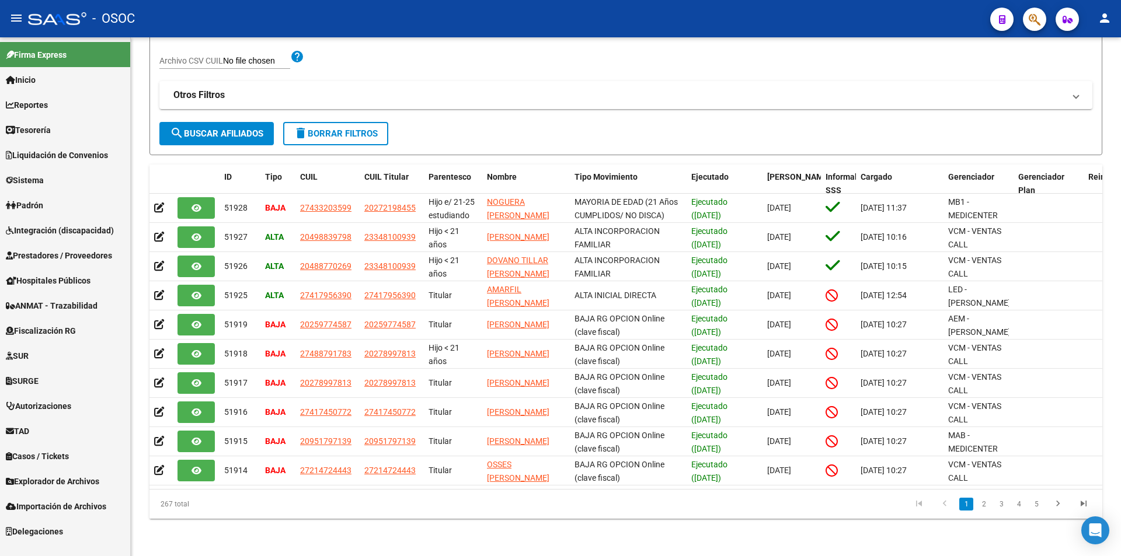
click at [97, 304] on span "ANMAT - Trazabilidad" at bounding box center [52, 305] width 92 height 13
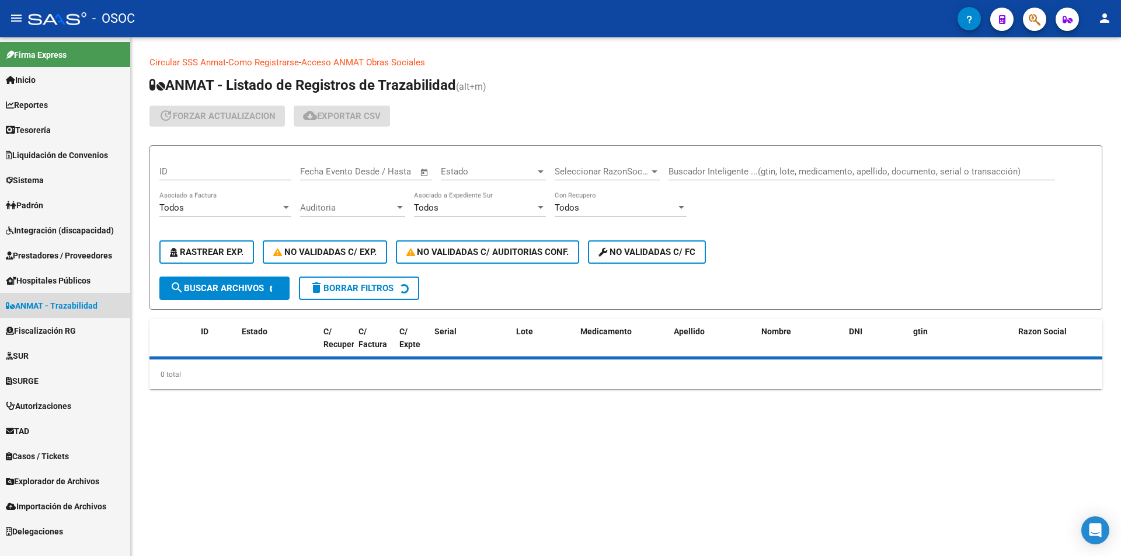
click at [97, 304] on span "ANMAT - Trazabilidad" at bounding box center [52, 305] width 92 height 13
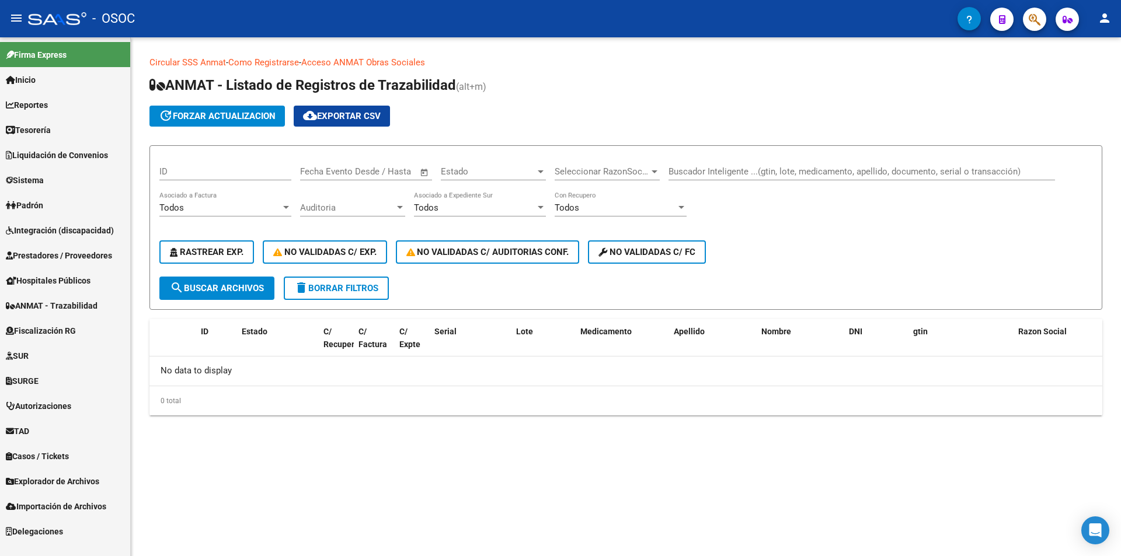
click at [85, 377] on link "SURGE" at bounding box center [65, 380] width 130 height 25
click at [76, 395] on link "Solicitudes" at bounding box center [65, 405] width 130 height 25
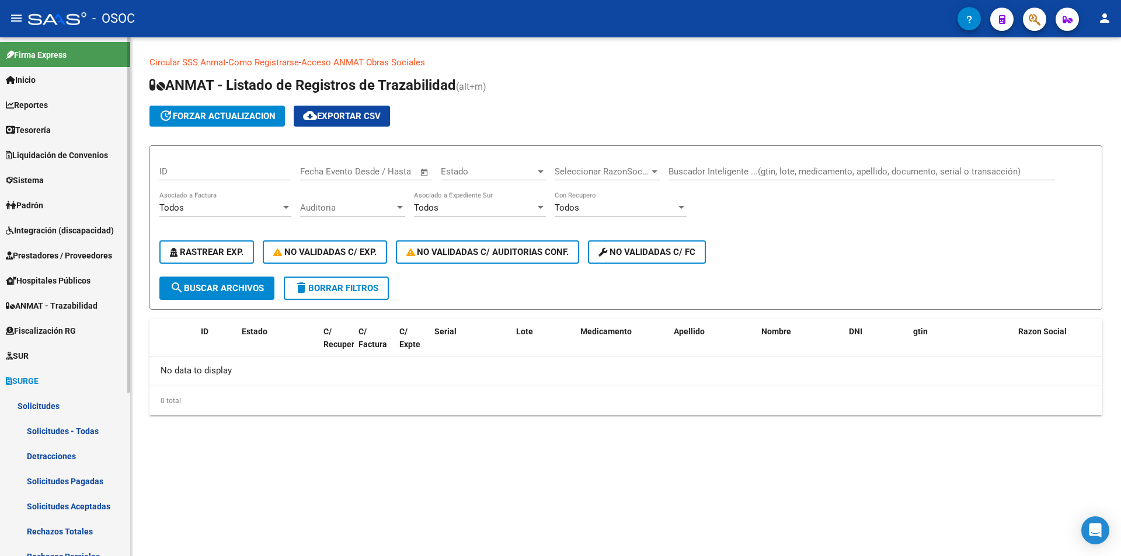
click at [65, 427] on link "Solicitudes - Todas" at bounding box center [65, 430] width 130 height 25
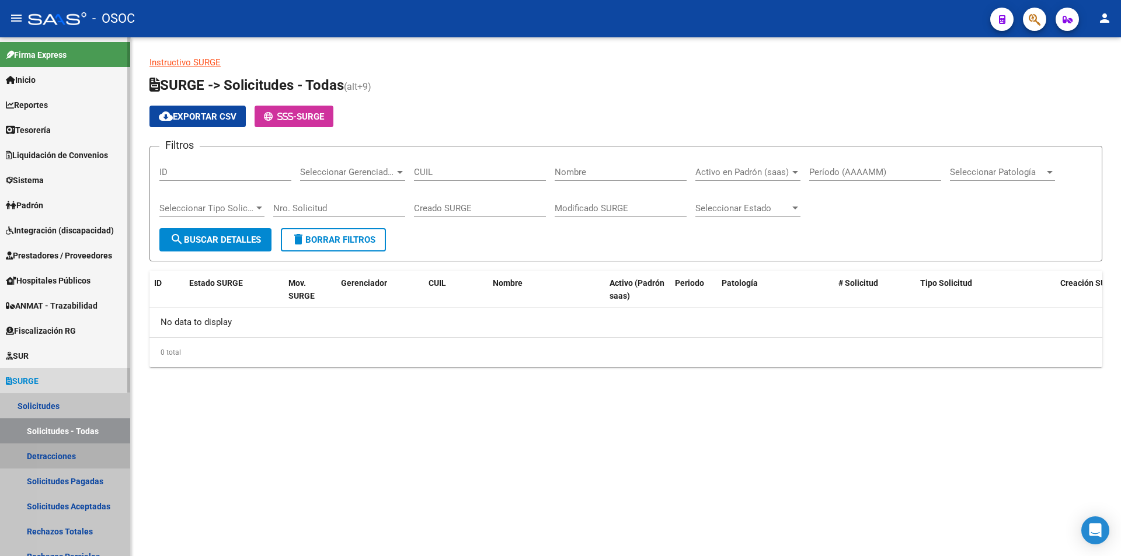
click at [71, 452] on link "Detracciones" at bounding box center [65, 456] width 130 height 25
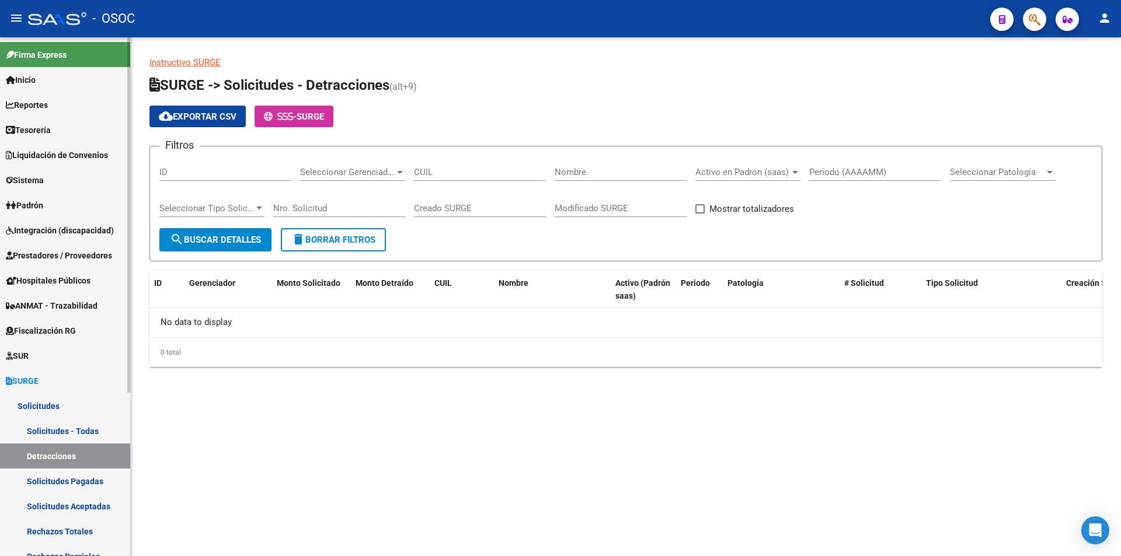
click at [69, 467] on link "Detracciones" at bounding box center [65, 456] width 130 height 25
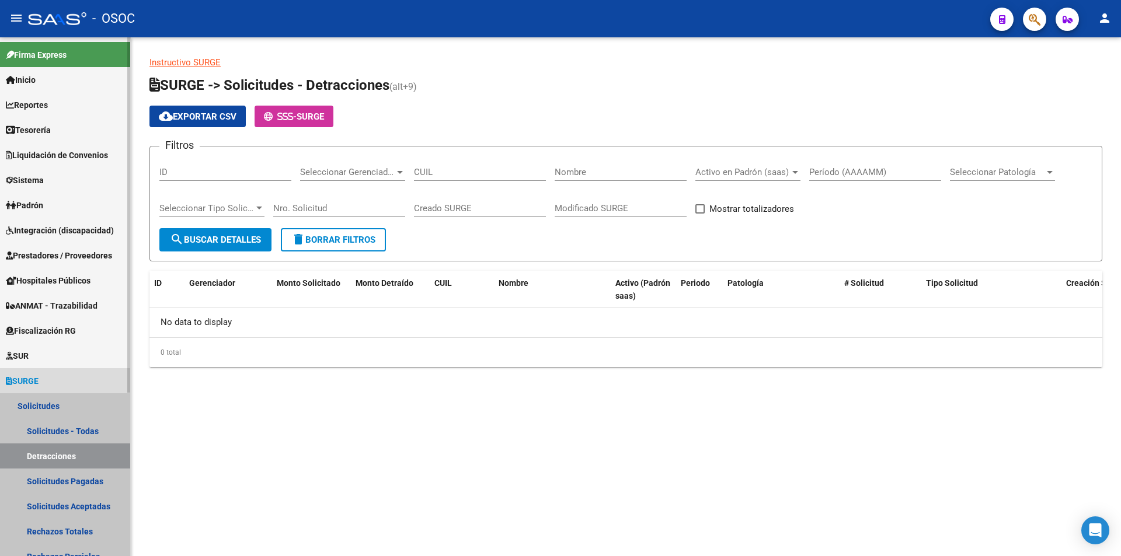
click at [72, 476] on link "Solicitudes Pagadas" at bounding box center [65, 481] width 130 height 25
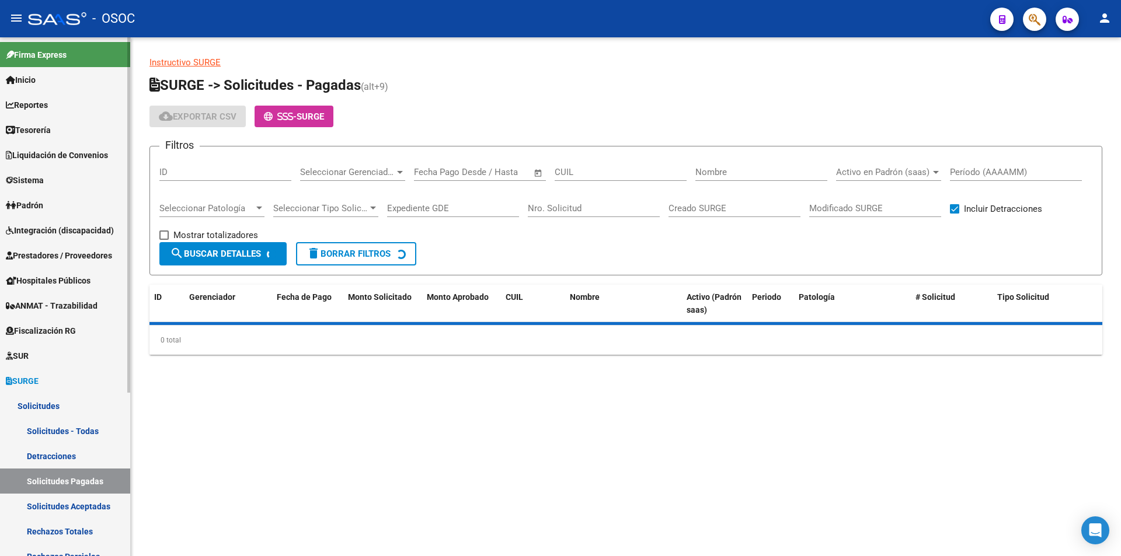
click at [81, 508] on link "Solicitudes Aceptadas" at bounding box center [65, 506] width 130 height 25
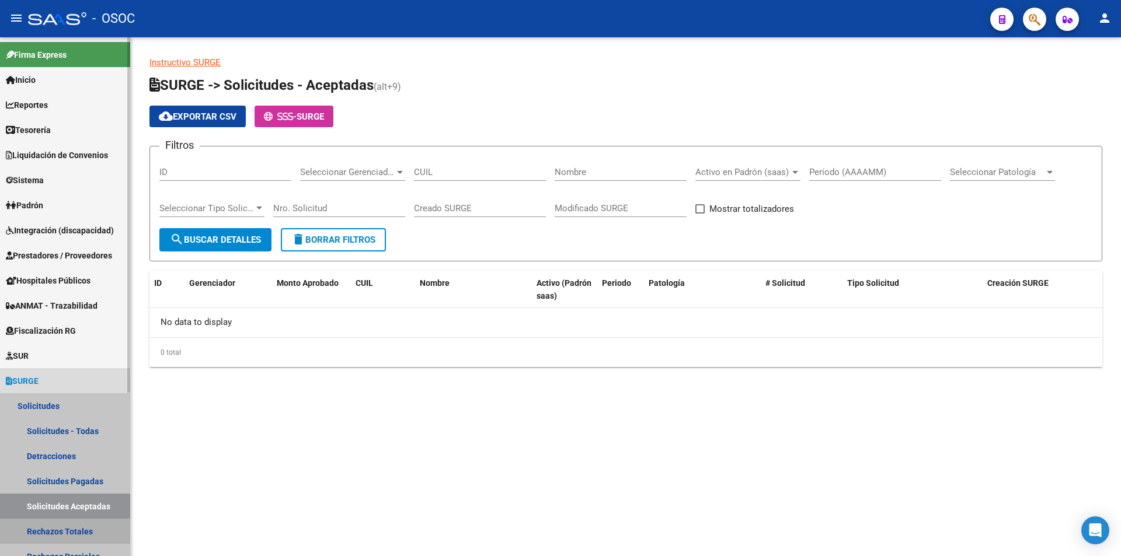
click at [95, 535] on link "Rechazos Totales" at bounding box center [65, 531] width 130 height 25
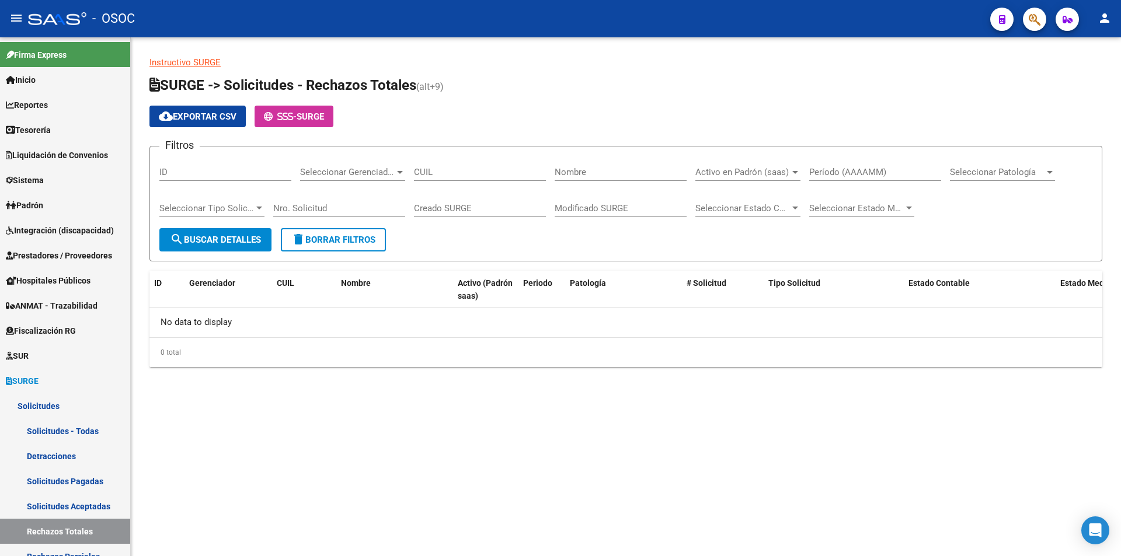
click at [413, 501] on mat-sidenav-content "Instructivo SURGE SURGE -> Solicitudes - Rechazos Totales (alt+9) cloud_downloa…" at bounding box center [626, 296] width 990 height 519
click at [33, 388] on link "SURGE" at bounding box center [65, 380] width 130 height 25
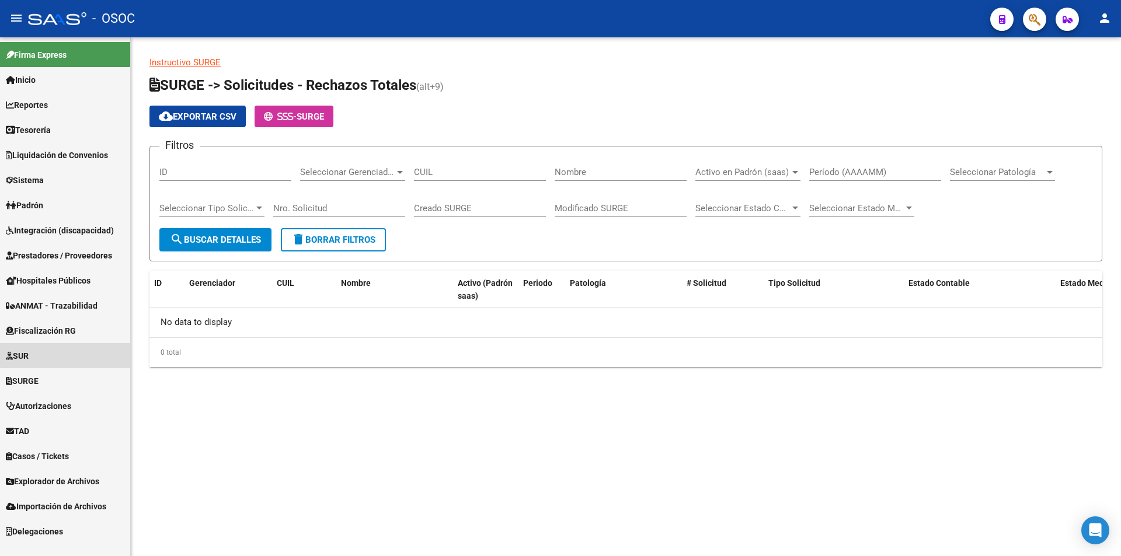
click at [43, 357] on link "SUR" at bounding box center [65, 355] width 130 height 25
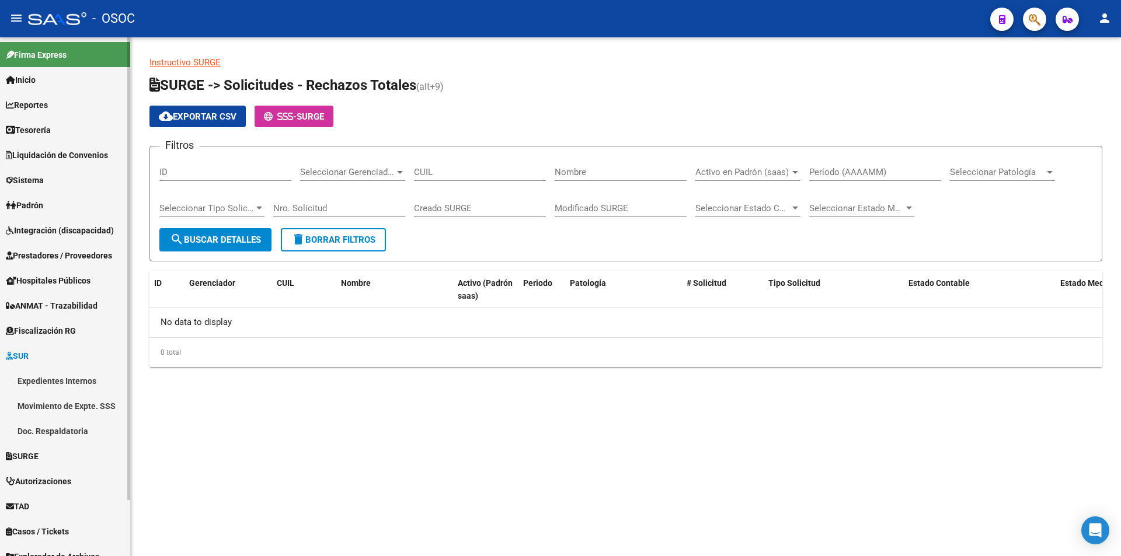
click at [50, 383] on link "Expedientes Internos" at bounding box center [65, 380] width 130 height 25
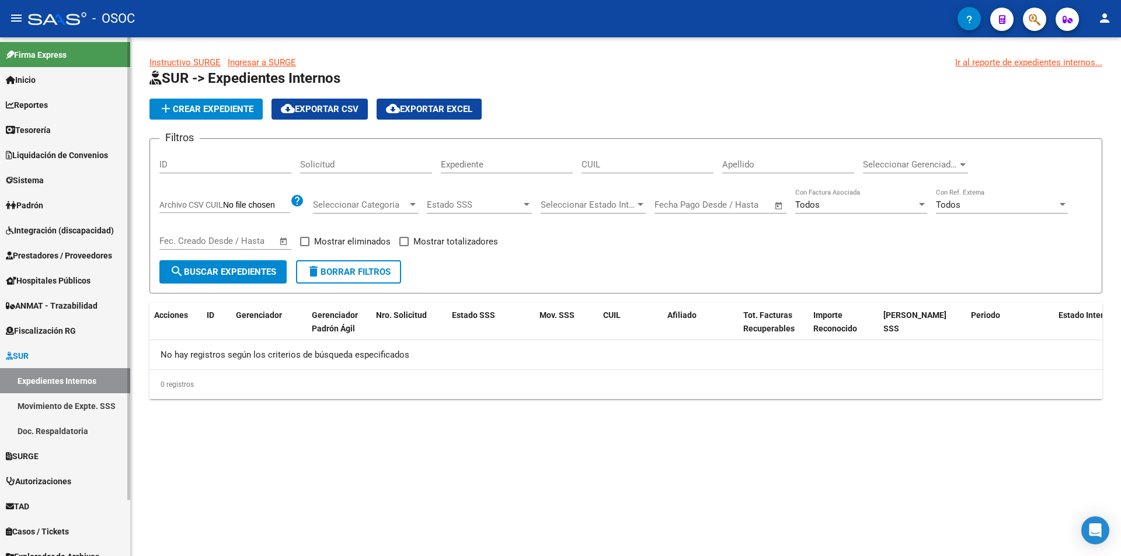
click at [54, 411] on link "Movimiento de Expte. SSS" at bounding box center [65, 405] width 130 height 25
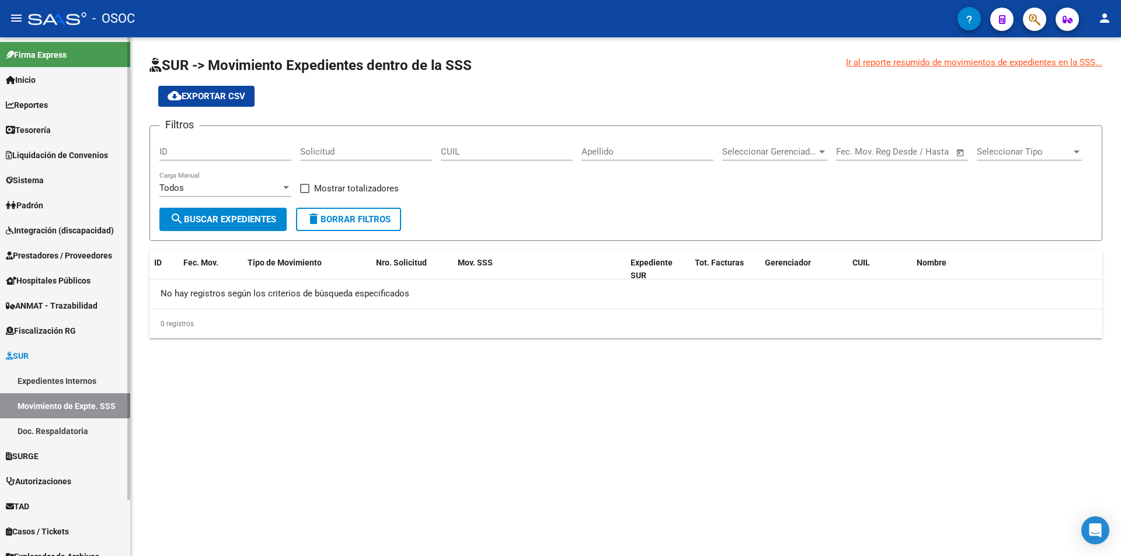
click at [54, 430] on link "Doc. Respaldatoria" at bounding box center [65, 430] width 130 height 25
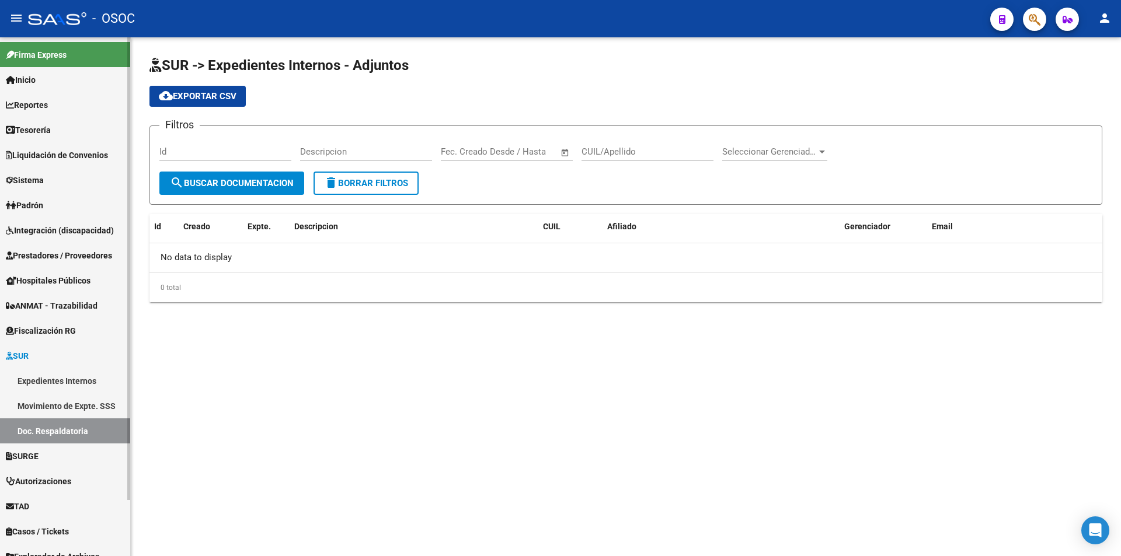
click at [65, 361] on link "SUR" at bounding box center [65, 355] width 130 height 25
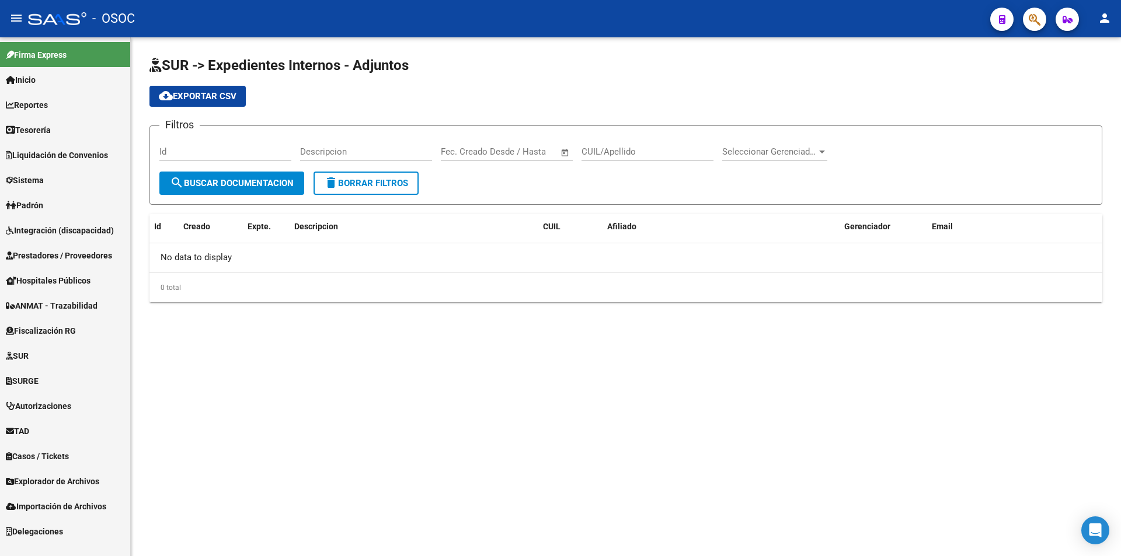
click at [207, 384] on mat-sidenav-content "SUR -> Expedientes Internos - Adjuntos cloud_download Exportar CSV Filtros Id D…" at bounding box center [626, 296] width 990 height 519
click at [91, 416] on link "Autorizaciones" at bounding box center [65, 405] width 130 height 25
click at [92, 397] on link "Autorizaciones" at bounding box center [65, 405] width 130 height 25
click at [82, 436] on link "Áreas - Listado" at bounding box center [65, 430] width 130 height 25
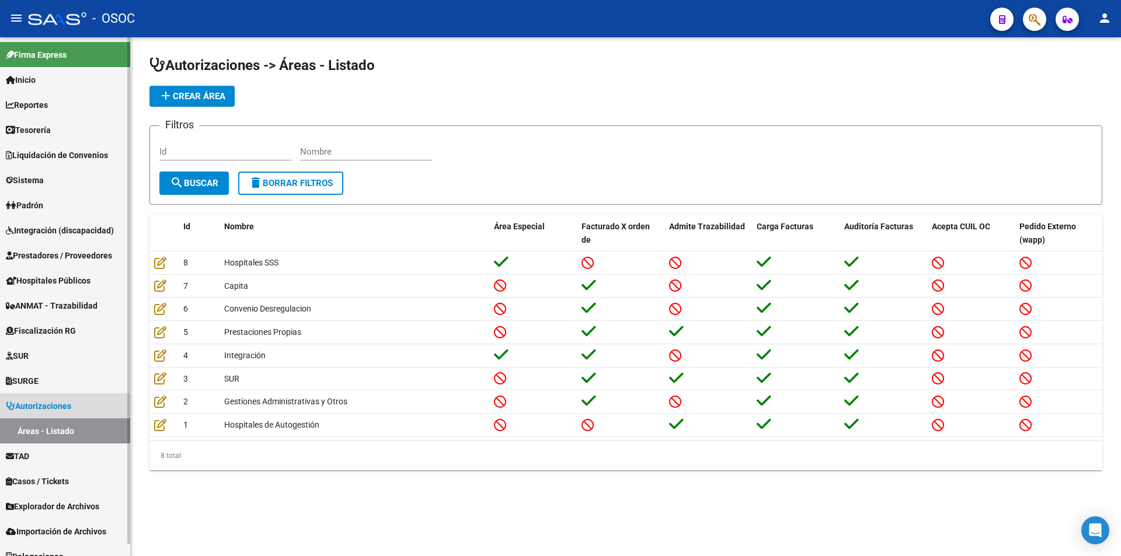
click at [71, 403] on span "Autorizaciones" at bounding box center [38, 406] width 65 height 13
click at [75, 397] on link "Autorizaciones" at bounding box center [65, 405] width 130 height 25
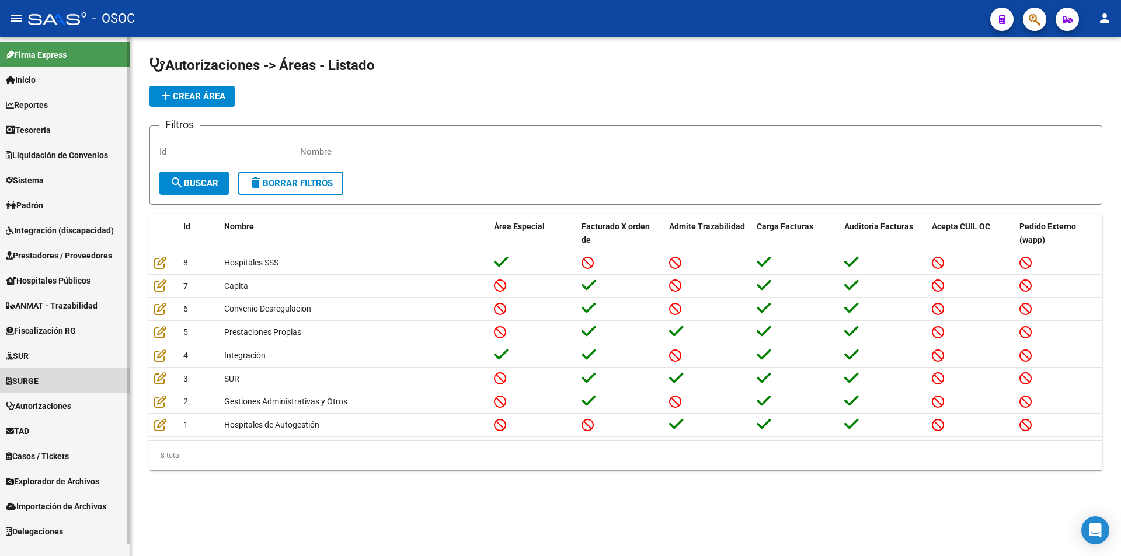
click at [75, 390] on link "SURGE" at bounding box center [65, 380] width 130 height 25
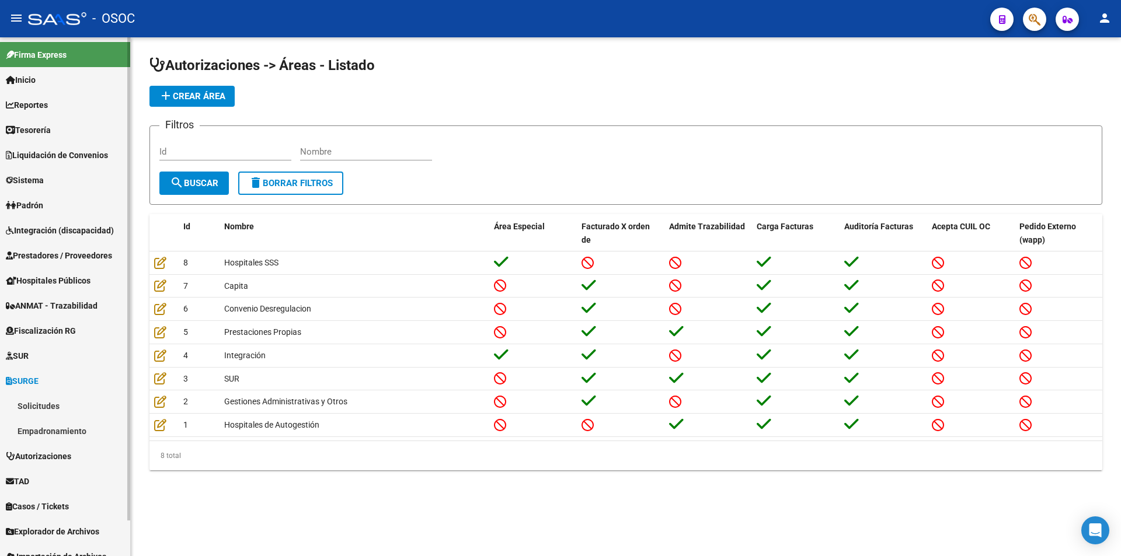
click at [75, 390] on link "SURGE" at bounding box center [65, 380] width 130 height 25
click at [74, 423] on link "TAD" at bounding box center [65, 430] width 130 height 25
click at [69, 452] on link "Notificaciones" at bounding box center [65, 456] width 130 height 25
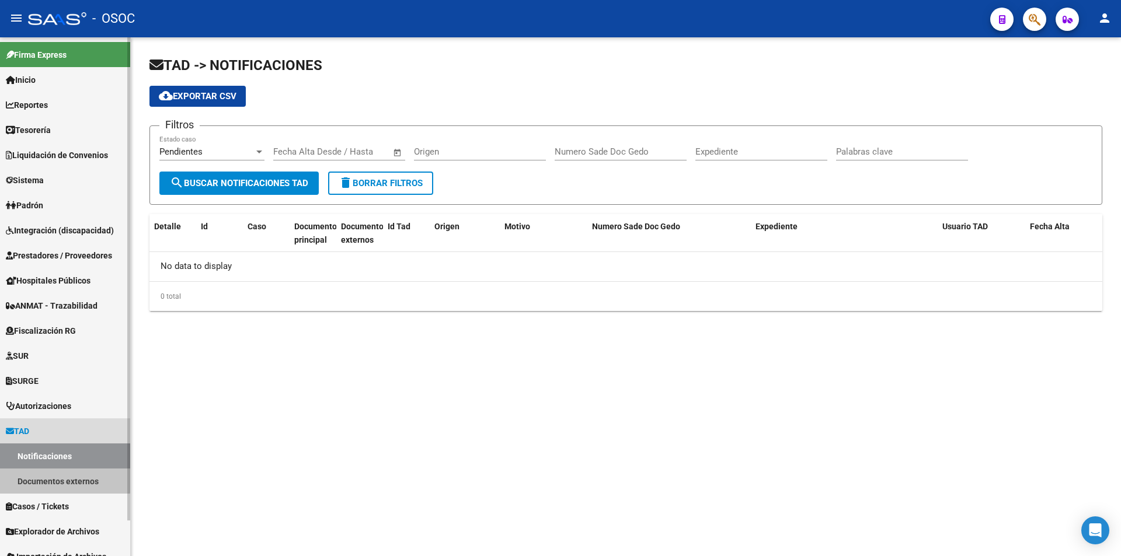
click at [58, 477] on link "Documentos externos" at bounding box center [65, 481] width 130 height 25
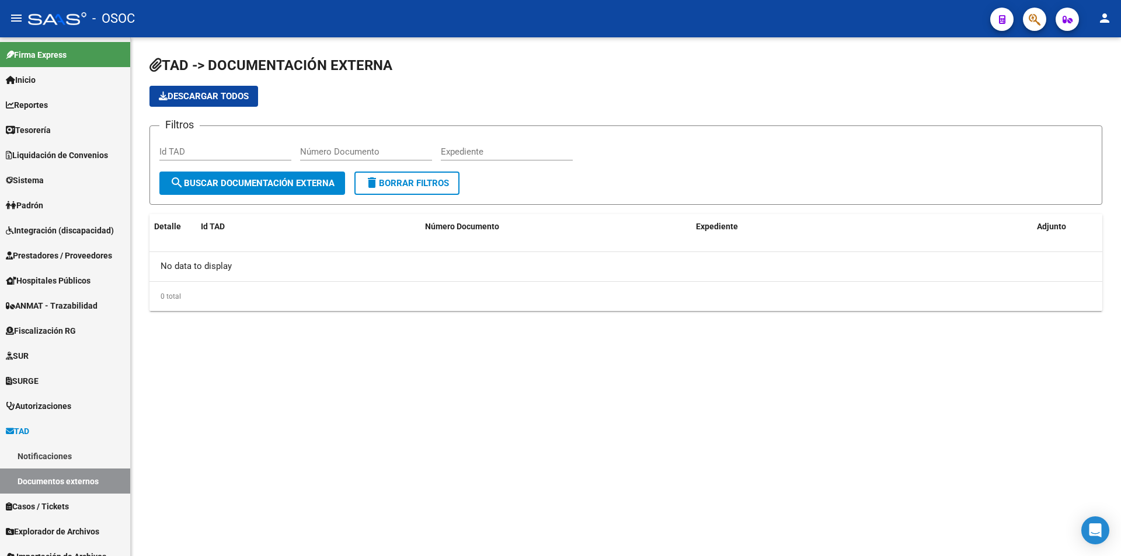
click at [252, 175] on button "search Buscar Documentación Externa" at bounding box center [252, 183] width 186 height 23
